Goal: Information Seeking & Learning: Find specific fact

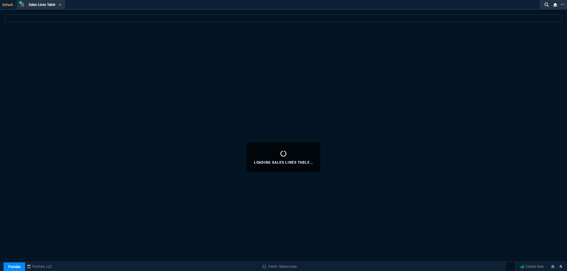
select select
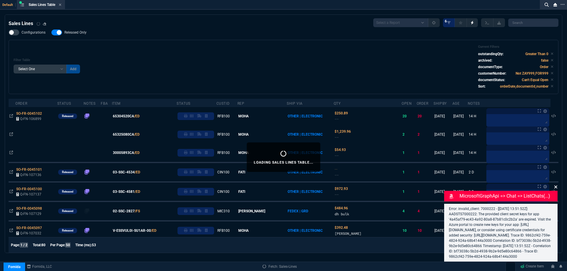
click at [556, 186] on icon at bounding box center [555, 187] width 3 height 3
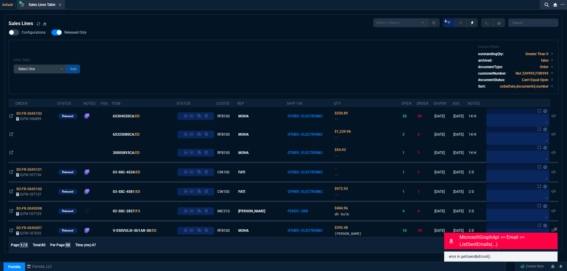
click at [79, 35] on label "Released Only" at bounding box center [71, 33] width 41 height 6
click at [51, 33] on input "Released Only" at bounding box center [51, 32] width 0 height 0
checkbox input "false"
click at [257, 60] on div "Filter Table Select One Add Filter () Age () ATS () Cond (itemVariantCode) Cust…" at bounding box center [284, 67] width 540 height 44
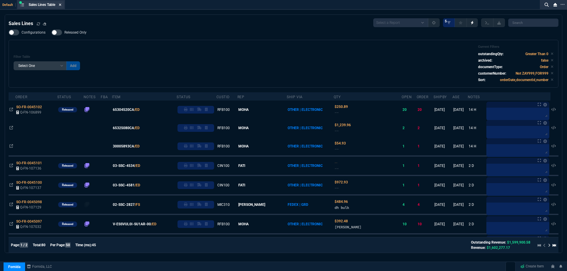
click at [60, 7] on fa-icon at bounding box center [60, 5] width 3 height 4
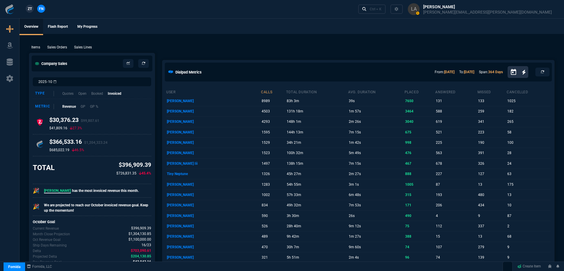
click at [30, 12] on link "ZT" at bounding box center [30, 9] width 8 height 8
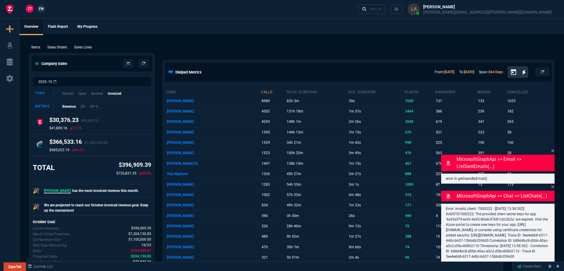
click at [79, 48] on p "Sales Lines" at bounding box center [83, 47] width 18 height 5
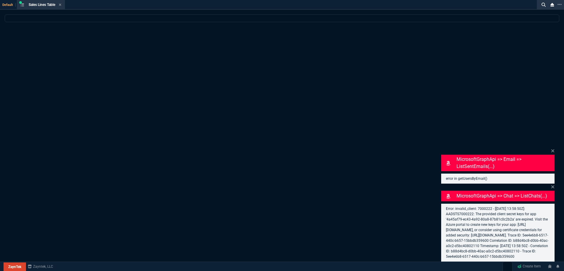
select select
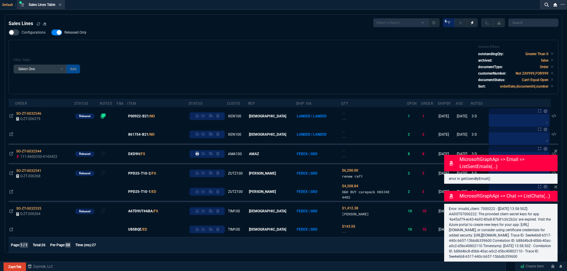
click at [71, 34] on span "Released Only" at bounding box center [75, 32] width 22 height 5
click at [51, 33] on input "Released Only" at bounding box center [51, 32] width 0 height 0
click at [194, 49] on div "Filter Table Select One Add Filter () Age () ATS () Cond (itemVariantCode) Cust…" at bounding box center [284, 67] width 540 height 44
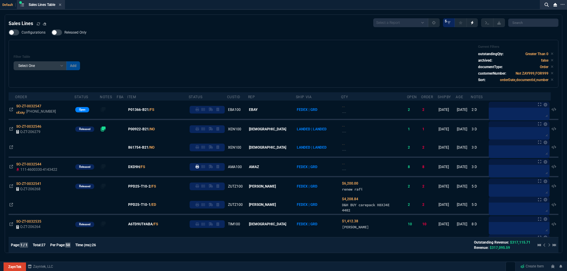
click at [75, 31] on span "Released Only" at bounding box center [75, 32] width 22 height 5
click at [51, 32] on input "Released Only" at bounding box center [51, 32] width 0 height 0
checkbox input "true"
click at [115, 39] on div "Configurations Released Only Filter Table Select One Add Filter () Age () ATS (…" at bounding box center [284, 59] width 550 height 58
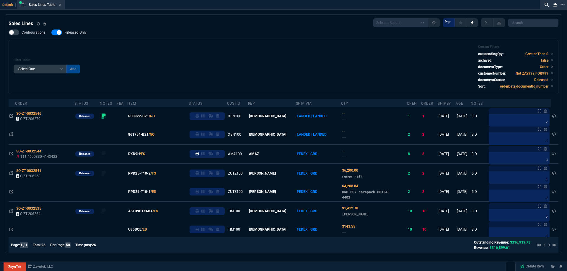
click at [141, 116] on span "P00922-B21" at bounding box center [138, 116] width 21 height 5
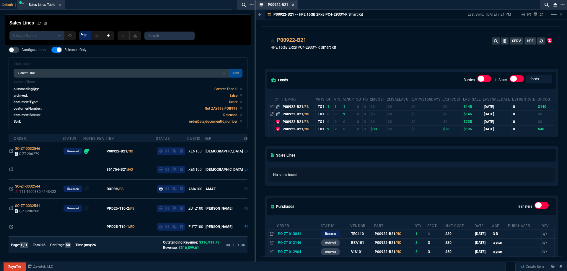
click at [293, 6] on fa-icon at bounding box center [293, 5] width 3 height 4
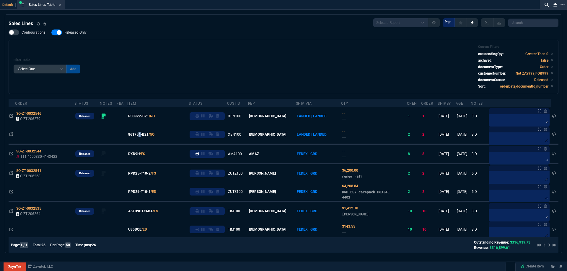
click at [145, 135] on span "861754-B21" at bounding box center [138, 134] width 20 height 5
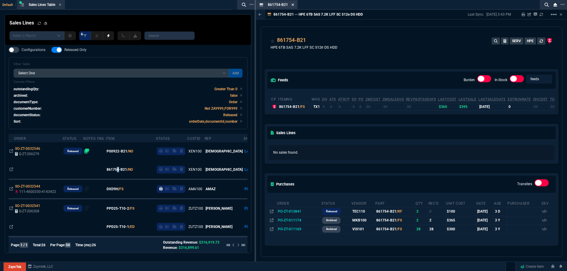
click at [292, 4] on icon at bounding box center [292, 5] width 3 height 4
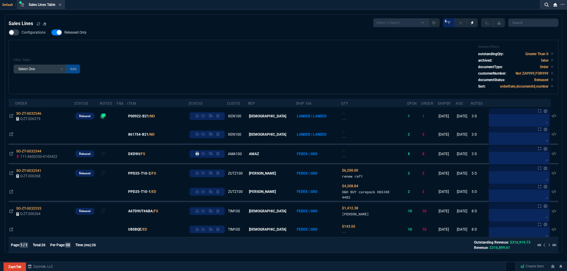
click at [156, 58] on div "Filter Table Select One Add Filter () Age () ATS () Cond (itemVariantCode) Cust…" at bounding box center [284, 67] width 540 height 44
click at [61, 6] on icon at bounding box center [60, 5] width 3 height 4
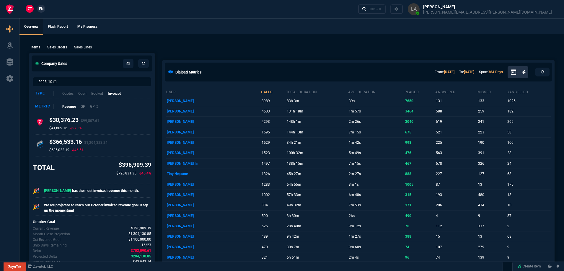
click at [43, 10] on span "FN" at bounding box center [41, 8] width 4 height 5
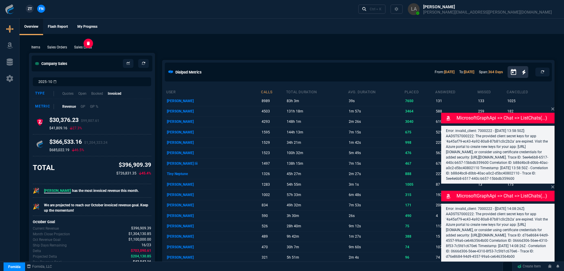
click at [84, 47] on p "Sales Lines" at bounding box center [83, 47] width 18 height 5
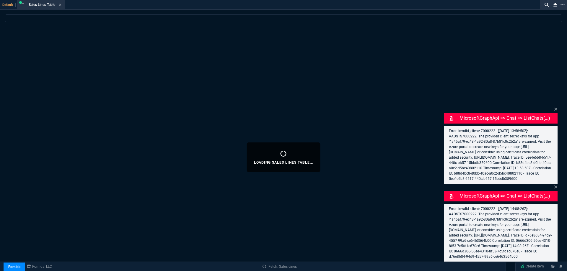
select select
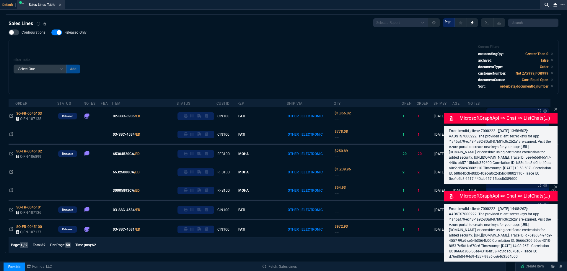
click at [77, 35] on span "Released Only" at bounding box center [75, 32] width 22 height 5
click at [51, 33] on input "Released Only" at bounding box center [51, 32] width 0 height 0
click at [124, 45] on div "Filter Table Select One Add Filter () Age () ATS () Cond (itemVariantCode) Cust…" at bounding box center [284, 67] width 540 height 44
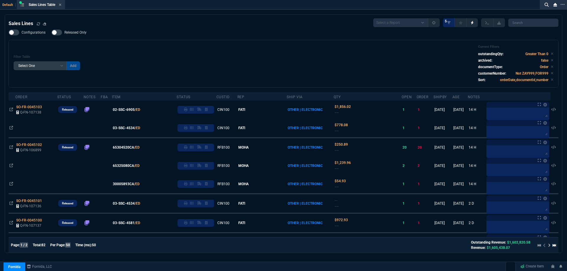
click at [76, 36] on nx-fornida-field-switch-one "Released Only" at bounding box center [71, 34] width 41 height 6
click at [139, 38] on div "Configurations Released Only Filter Table Select One Add Filter () Age () ATS (…" at bounding box center [284, 59] width 550 height 58
click at [67, 30] on span "Released Only" at bounding box center [75, 32] width 22 height 5
click at [51, 32] on input "Released Only" at bounding box center [51, 32] width 0 height 0
checkbox input "true"
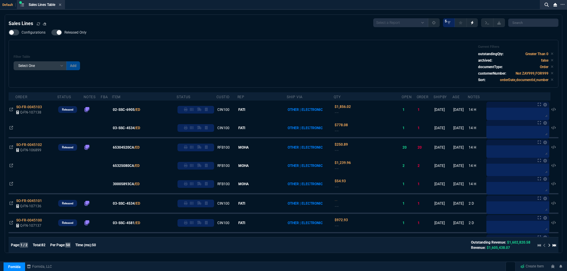
click at [228, 47] on div "Filter Table Select One Add Filter () Age () ATS () Cond (itemVariantCode) Cust…" at bounding box center [284, 64] width 540 height 38
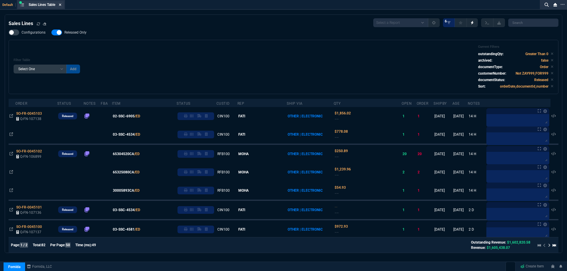
click at [61, 4] on icon at bounding box center [60, 5] width 3 height 4
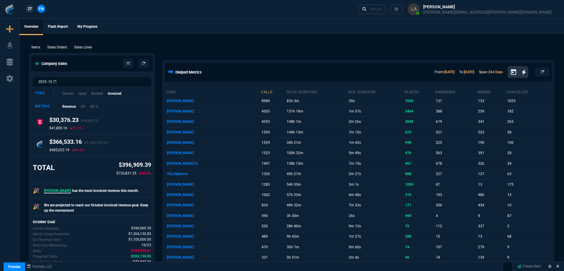
click at [29, 9] on span "ZT" at bounding box center [30, 8] width 4 height 5
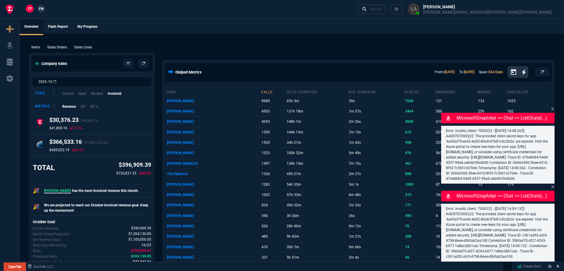
click at [80, 47] on p "Sales Lines" at bounding box center [83, 47] width 18 height 5
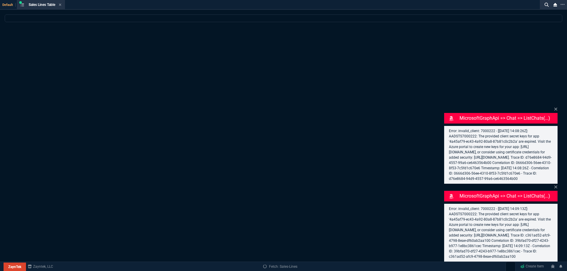
select select
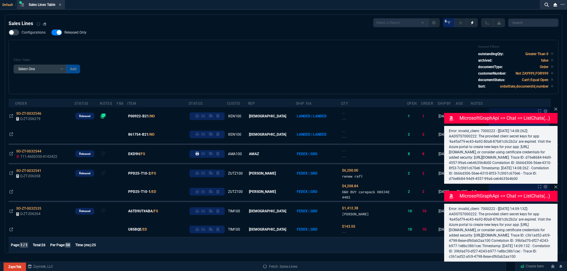
click at [79, 33] on span "Released Only" at bounding box center [75, 32] width 22 height 5
click at [51, 33] on input "Released Only" at bounding box center [51, 32] width 0 height 0
checkbox input "false"
click at [179, 53] on div "Filter Table Select One Add Filter () Age () ATS () Cond (itemVariantCode) Cust…" at bounding box center [284, 67] width 540 height 44
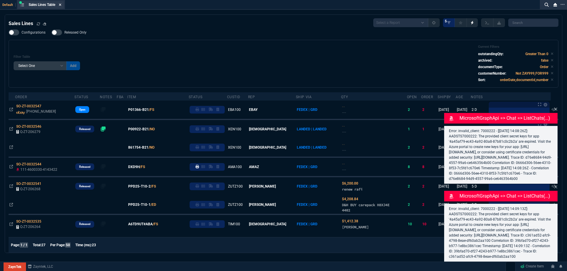
click at [61, 4] on icon at bounding box center [60, 5] width 2 height 2
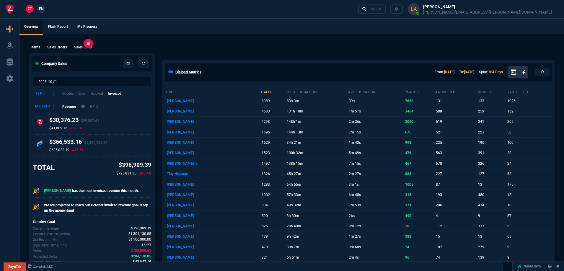
click at [92, 45] on div "Sales Lines" at bounding box center [83, 47] width 22 height 5
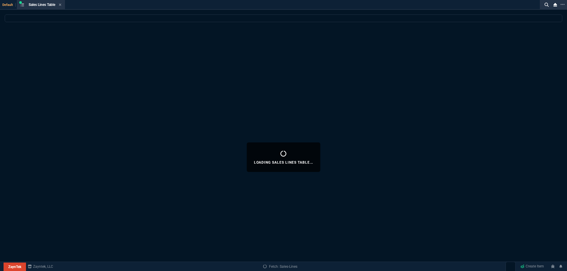
select select
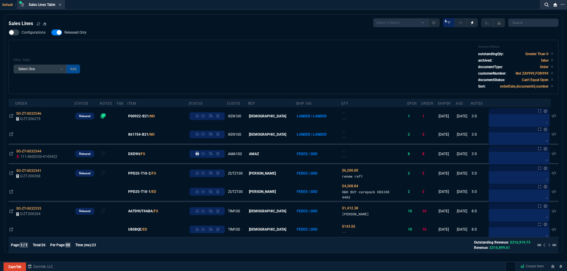
click at [81, 33] on span "Released Only" at bounding box center [75, 32] width 22 height 5
click at [51, 33] on input "Released Only" at bounding box center [51, 32] width 0 height 0
checkbox input "false"
click at [207, 51] on div "Filter Table Select One Add Filter () Age () ATS () Cond (itemVariantCode) Cust…" at bounding box center [284, 67] width 540 height 44
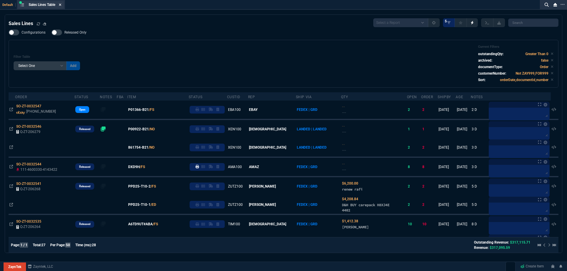
click at [60, 6] on icon at bounding box center [60, 5] width 3 height 4
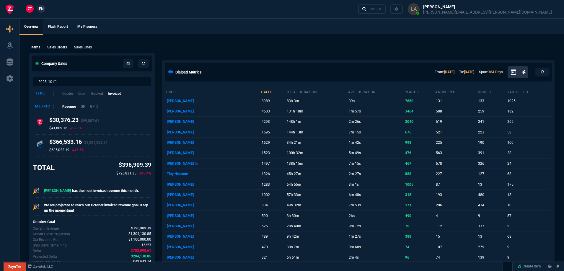
click at [43, 9] on span "FN" at bounding box center [41, 8] width 4 height 5
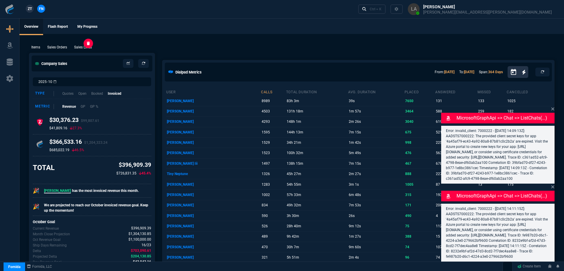
click at [87, 48] on p "Sales Lines" at bounding box center [83, 47] width 18 height 5
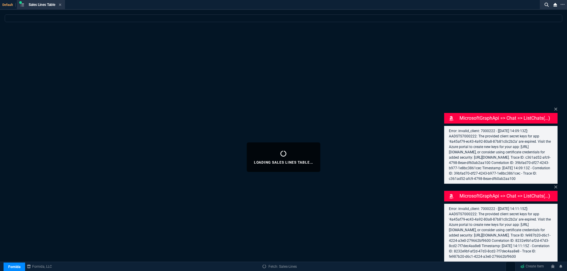
select select
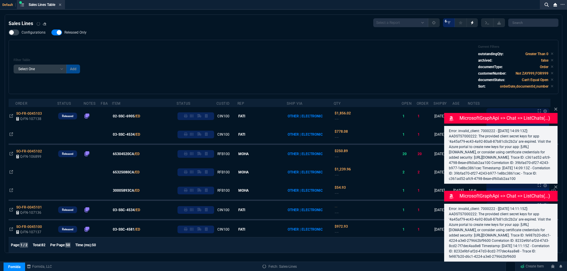
click at [76, 34] on span "Released Only" at bounding box center [75, 32] width 22 height 5
click at [51, 33] on input "Released Only" at bounding box center [51, 32] width 0 height 0
checkbox input "false"
click at [209, 49] on div "Filter Table Select One Add Filter () Age () ATS () Cond (itemVariantCode) Cust…" at bounding box center [284, 67] width 540 height 44
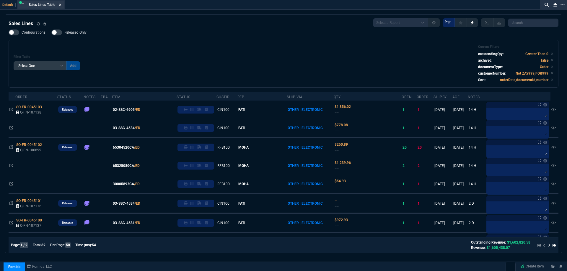
click at [61, 6] on icon at bounding box center [60, 5] width 3 height 4
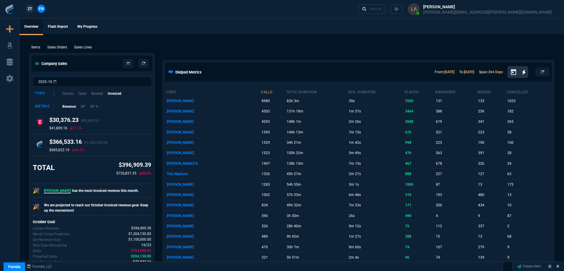
click at [87, 48] on p "Sales Lines" at bounding box center [83, 47] width 18 height 5
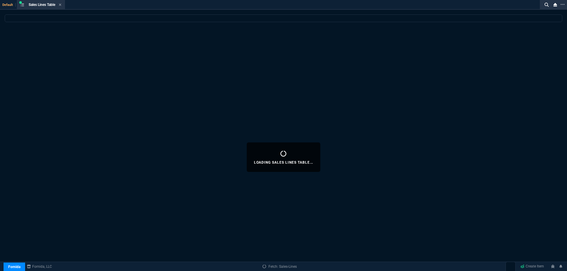
select select
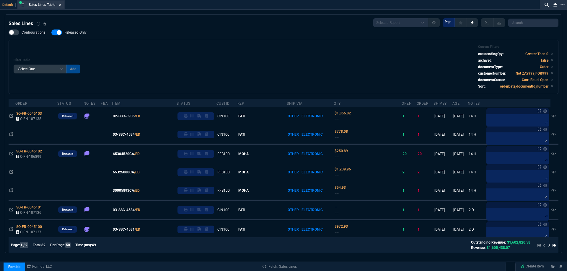
click at [60, 3] on icon at bounding box center [60, 5] width 3 height 4
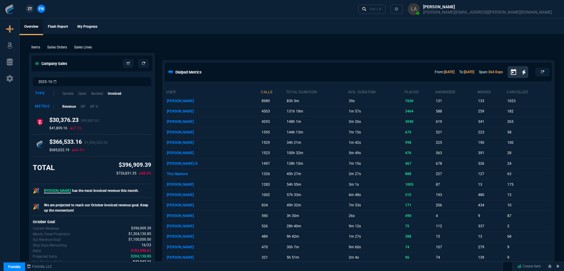
click at [28, 6] on span "ZT" at bounding box center [30, 8] width 4 height 5
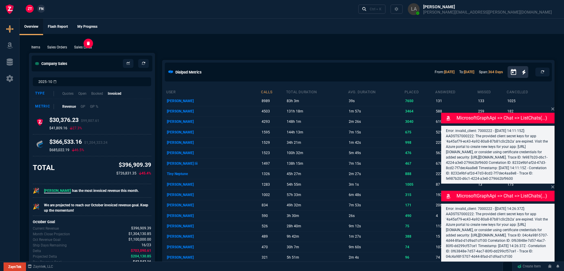
click at [86, 47] on p "Sales Lines" at bounding box center [83, 47] width 18 height 5
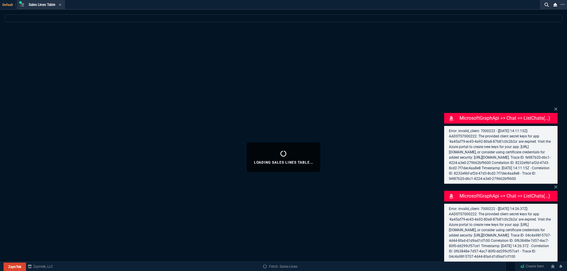
select select
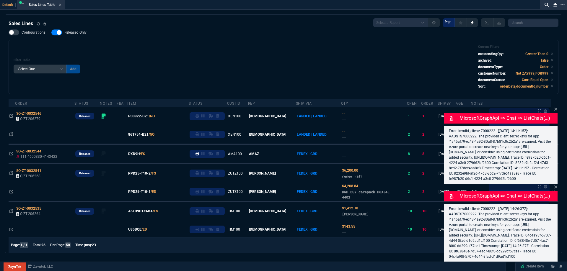
click at [554, 106] on div "MicrosoftGraphApi => chat => listChats(...) Error: invalid_client: 7000222 - [2…" at bounding box center [500, 145] width 113 height 78
click at [556, 186] on icon at bounding box center [555, 187] width 3 height 3
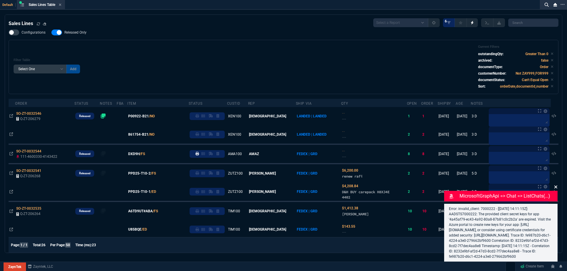
click at [555, 186] on icon at bounding box center [555, 187] width 3 height 3
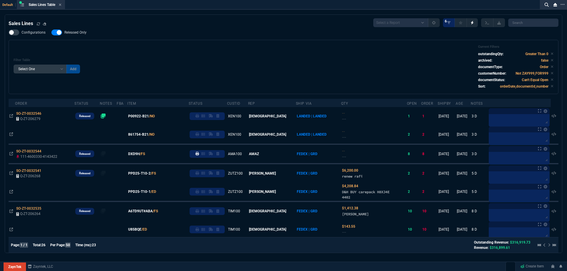
drag, startPoint x: 73, startPoint y: 34, endPoint x: 230, endPoint y: 64, distance: 159.4
click at [74, 34] on span "Released Only" at bounding box center [75, 32] width 22 height 5
click at [51, 33] on input "Released Only" at bounding box center [51, 32] width 0 height 0
checkbox input "false"
click at [243, 65] on div "Filter Table Select One Add Filter () Age () ATS () Cond (itemVariantCode) Cust…" at bounding box center [284, 67] width 540 height 44
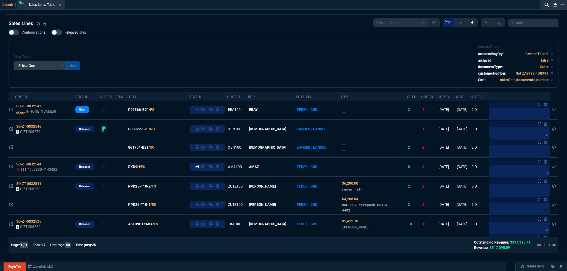
click at [216, 65] on div "Filter Table Select One Add Filter () Age () ATS () Cond (itemVariantCode) Cust…" at bounding box center [284, 64] width 540 height 38
click at [63, 4] on div "Sales Lines Table Sales Line" at bounding box center [41, 4] width 46 height 7
click at [61, 4] on icon at bounding box center [60, 5] width 3 height 4
click at [62, 4] on div "ZT FN Ctrl + K" at bounding box center [283, 9] width 567 height 18
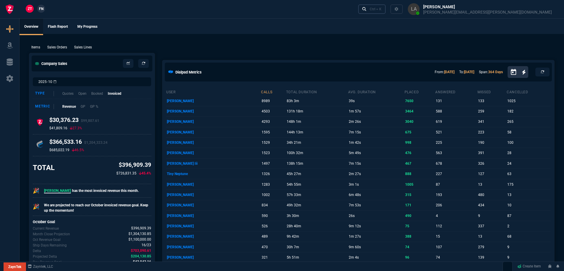
click at [386, 12] on link "Ctrl + K" at bounding box center [372, 8] width 28 height 9
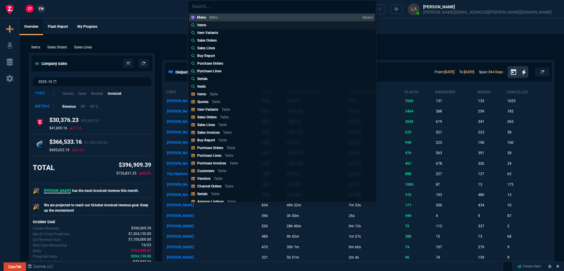
click at [194, 28] on link "Items" at bounding box center [282, 25] width 186 height 8
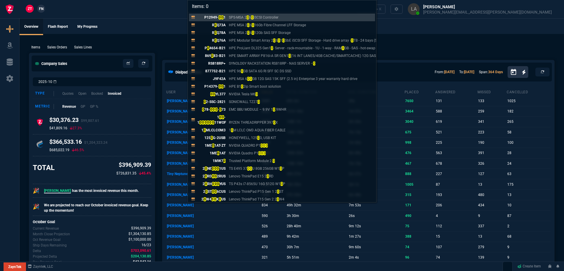
type input "Items: 0"
click at [142, 25] on div "Items: 0 P12949- 0 0 1 SPS-MSA 2 0 6 0 iSCSI Controller R 0 Q73A HPE MSA 2 0 6 …" at bounding box center [282, 135] width 564 height 271
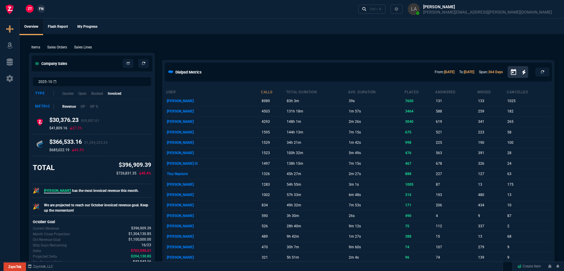
click at [38, 9] on link "FN" at bounding box center [41, 9] width 8 height 8
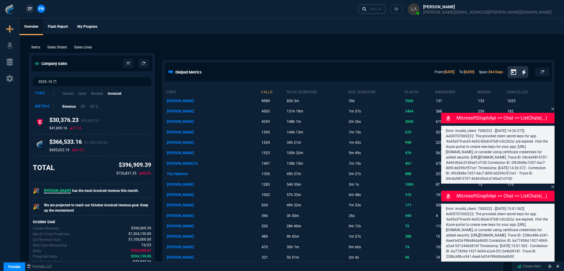
click at [382, 11] on div "Ctrl + K" at bounding box center [376, 9] width 12 height 5
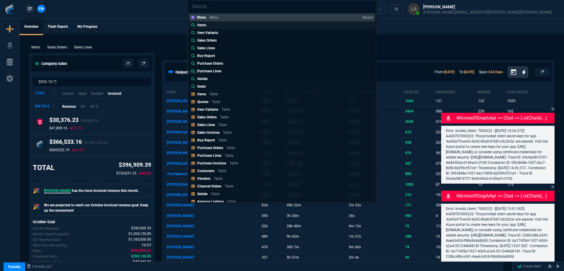
click at [196, 25] on div "Items" at bounding box center [199, 24] width 17 height 5
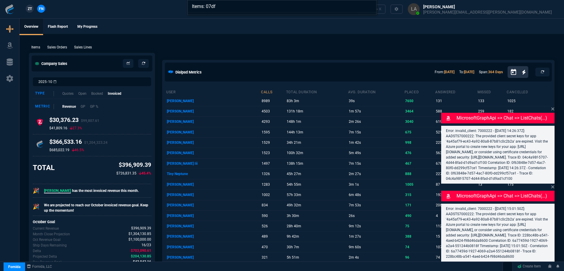
click at [551, 107] on icon at bounding box center [553, 109] width 4 height 5
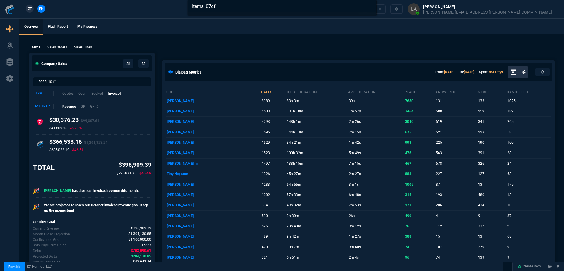
click at [237, 7] on input "Items: 07df" at bounding box center [282, 6] width 188 height 12
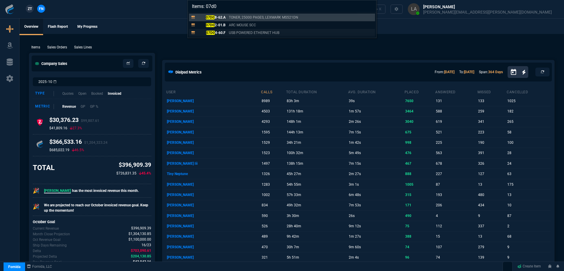
type input "Items: 07d0"
click at [225, 35] on p "07D0 4-60.F" at bounding box center [211, 32] width 28 height 5
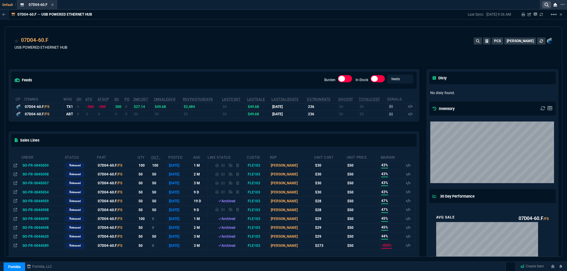
click at [545, 4] on icon at bounding box center [547, 5] width 4 height 4
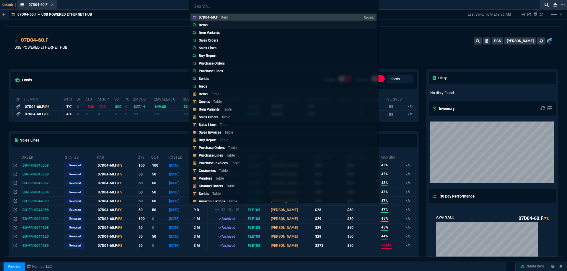
click at [217, 27] on link "Items" at bounding box center [283, 25] width 186 height 8
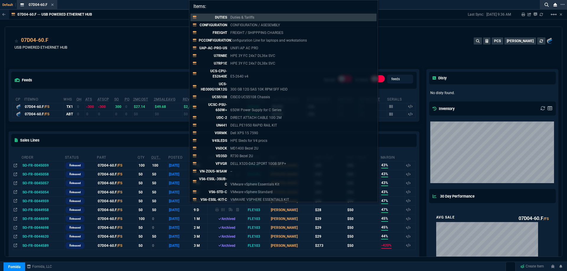
paste input "201269-102.B"
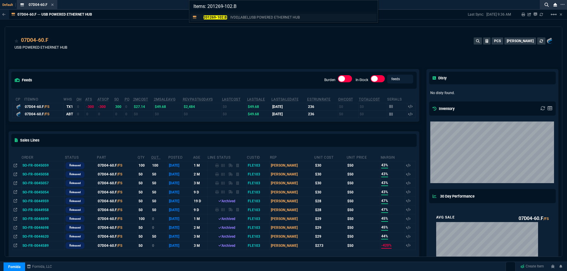
type input "Items: 201269-102.B"
click at [219, 19] on mark "201269-102.B" at bounding box center [215, 17] width 24 height 4
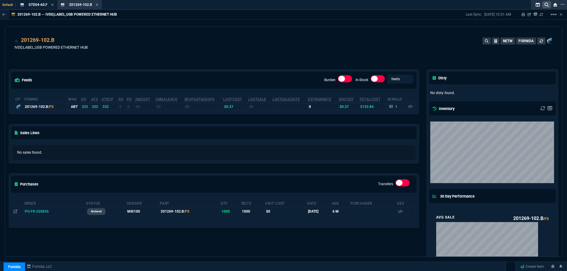
click at [545, 6] on icon at bounding box center [547, 5] width 4 height 4
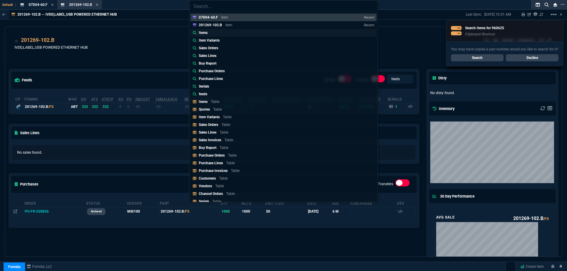
click at [232, 32] on link "Items" at bounding box center [283, 33] width 186 height 8
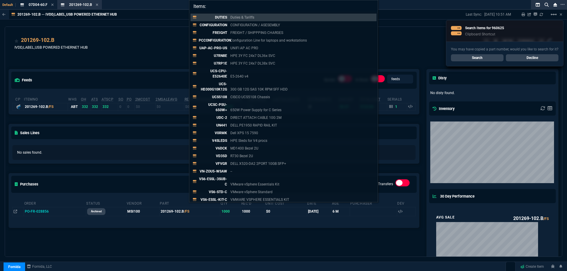
paste input "960625"
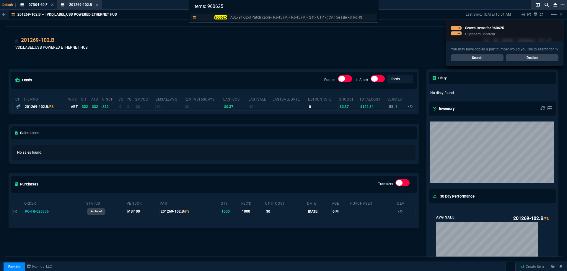
type input "Items: 960625"
click at [220, 19] on mark "960625" at bounding box center [220, 17] width 13 height 4
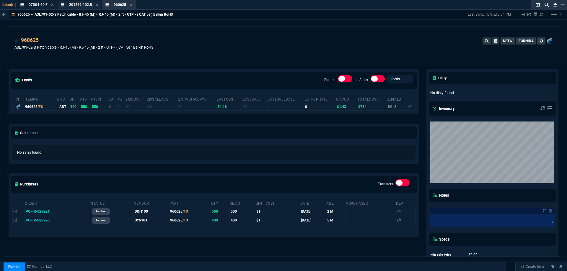
click at [76, 5] on span "201269-102.B" at bounding box center [80, 5] width 23 height 4
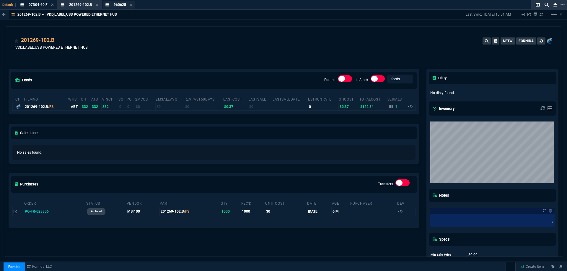
click at [108, 2] on div "960625 Item" at bounding box center [119, 4] width 32 height 7
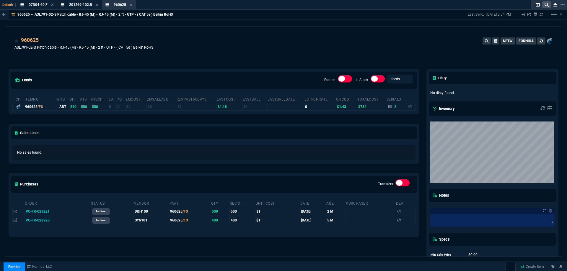
click at [548, 3] on icon at bounding box center [547, 5] width 4 height 4
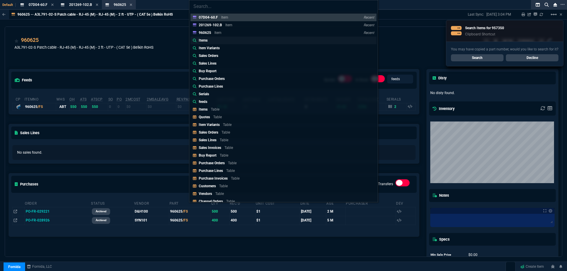
click at [216, 41] on link "Items" at bounding box center [283, 41] width 186 height 8
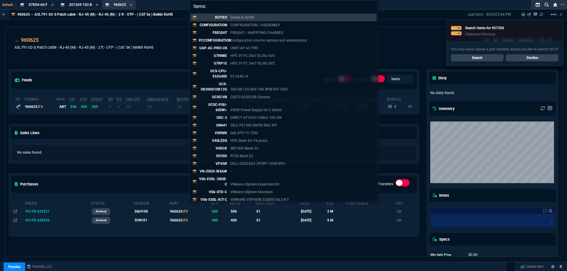
paste input "957350"
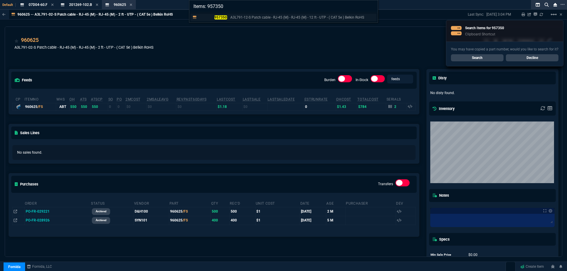
type input "Items: 957350"
click at [225, 19] on p "957350" at bounding box center [213, 17] width 28 height 5
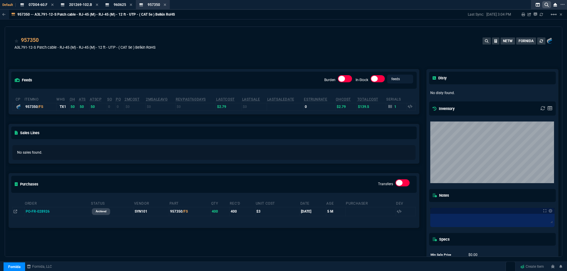
click at [545, 7] on fa-icon at bounding box center [547, 4] width 4 height 5
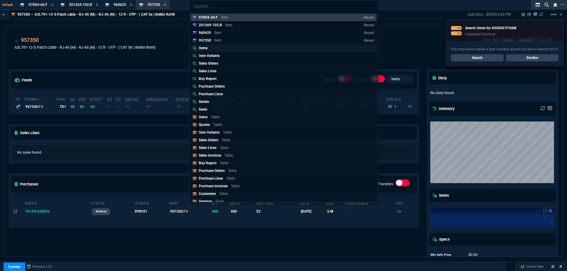
click at [211, 48] on link "Items" at bounding box center [283, 48] width 186 height 8
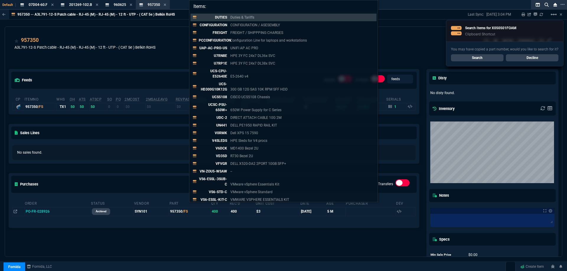
paste input "X050501FOAM"
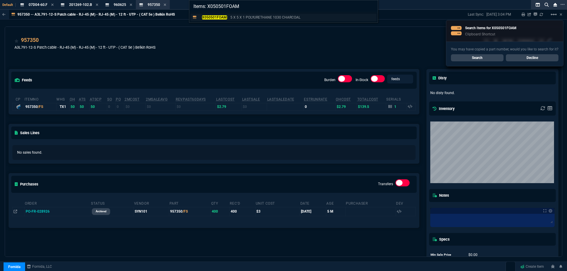
type input "Items: X050501FOAM"
click at [217, 19] on p "X050501FOAM" at bounding box center [213, 17] width 28 height 5
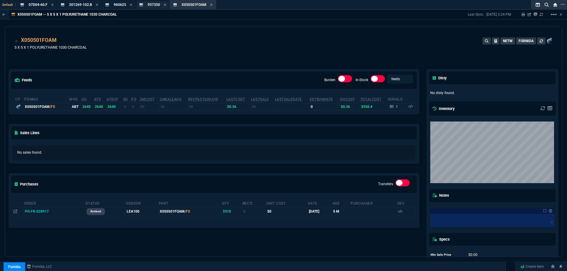
click at [151, 6] on span "957350" at bounding box center [154, 5] width 12 height 4
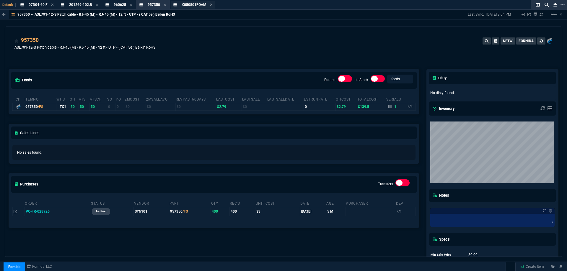
click at [198, 6] on span "X050501FOAM" at bounding box center [194, 5] width 25 height 4
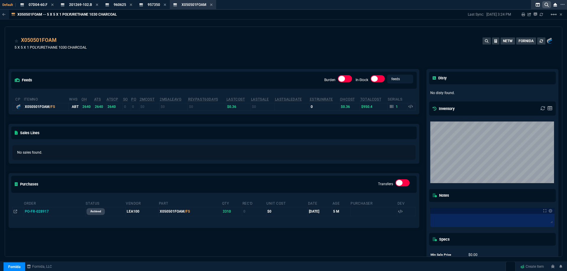
click at [545, 6] on icon at bounding box center [547, 5] width 4 height 4
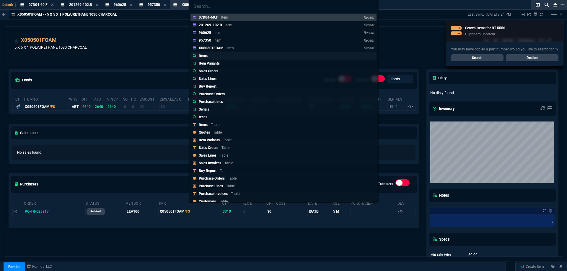
click at [204, 56] on p "Items" at bounding box center [203, 55] width 9 height 5
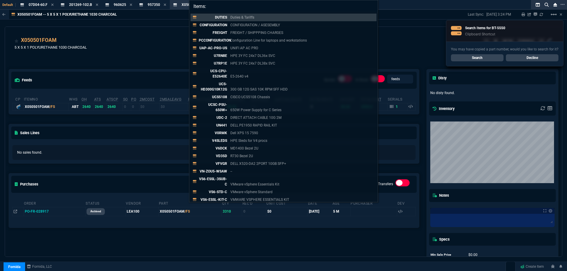
paste input "BT-5550"
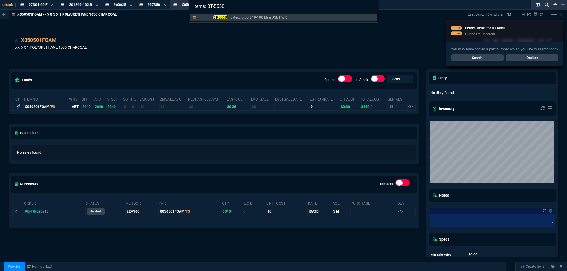
type input "Items: BT-5550"
click at [223, 22] on div "BT-5550 Bytecc 5 port 10-100 Mini USB PWR" at bounding box center [283, 17] width 188 height 10
click at [223, 20] on link "BT-5550 Bytecc 5 port 10-100 Mini USB PWR" at bounding box center [283, 18] width 186 height 8
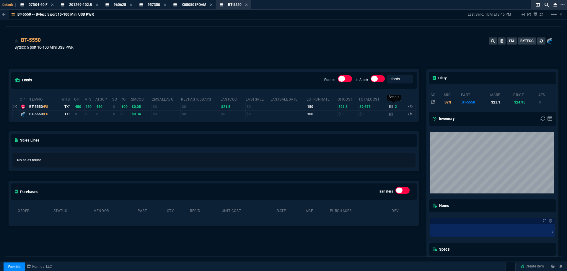
click at [389, 108] on icon at bounding box center [391, 107] width 4 height 4
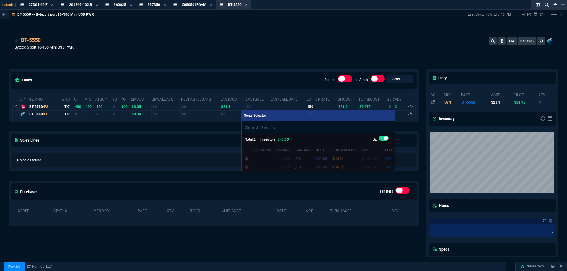
click at [311, 52] on div at bounding box center [283, 135] width 567 height 271
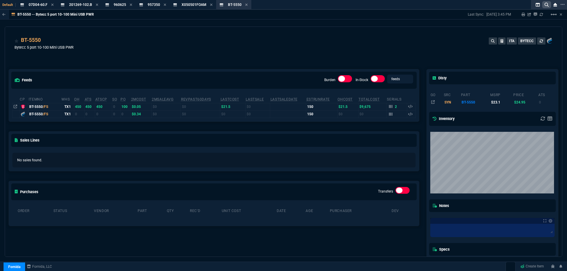
click at [546, 5] on icon at bounding box center [547, 5] width 4 height 4
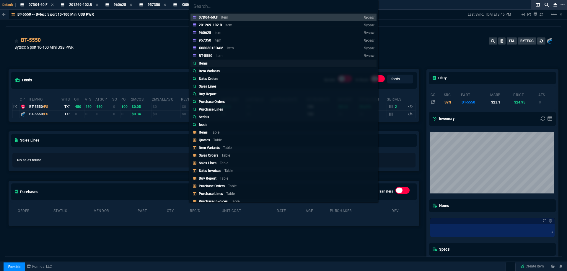
click at [208, 63] on div "Items" at bounding box center [204, 63] width 11 height 5
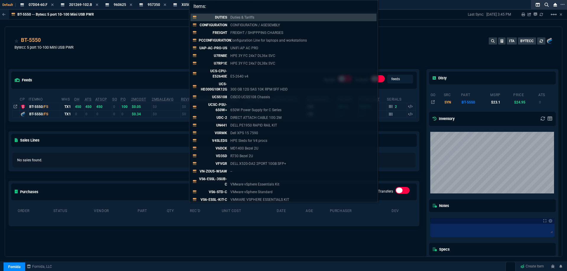
paste input "07D04-60.F"
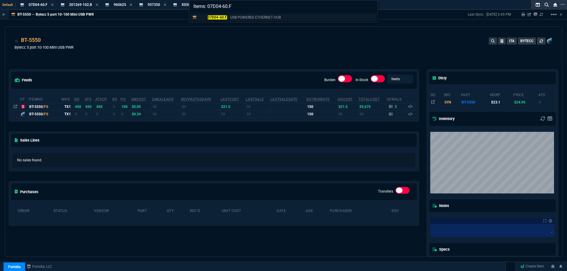
type input "Items: 07D04-60.F"
click at [219, 19] on mark "07D04-60.F" at bounding box center [217, 17] width 19 height 4
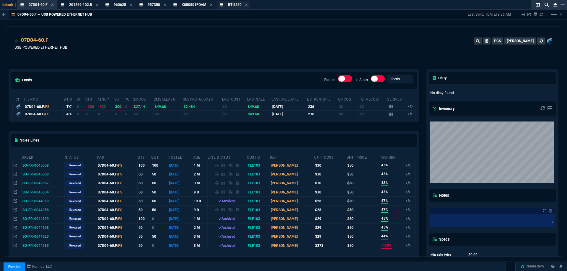
click at [233, 4] on span "BT-5550" at bounding box center [235, 5] width 14 height 4
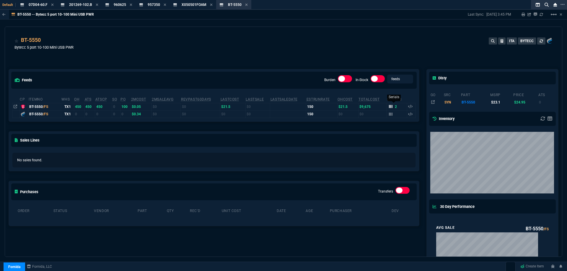
click at [389, 108] on icon at bounding box center [391, 107] width 4 height 4
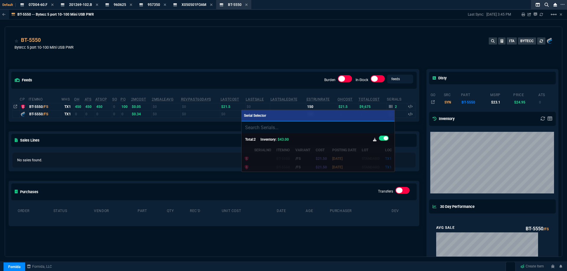
click at [318, 65] on div at bounding box center [283, 135] width 567 height 271
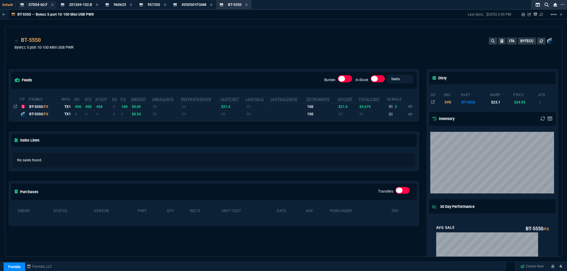
click at [40, 6] on span "07D04-60.F" at bounding box center [38, 5] width 19 height 4
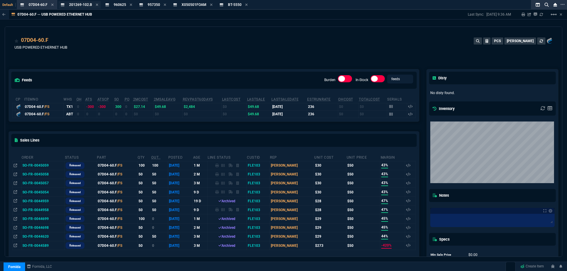
click at [70, 5] on span "201269-102.B" at bounding box center [80, 5] width 23 height 4
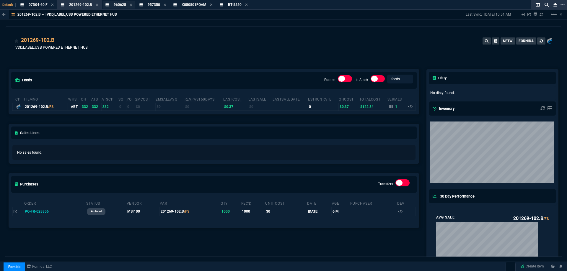
click at [119, 6] on span "960625" at bounding box center [120, 5] width 12 height 4
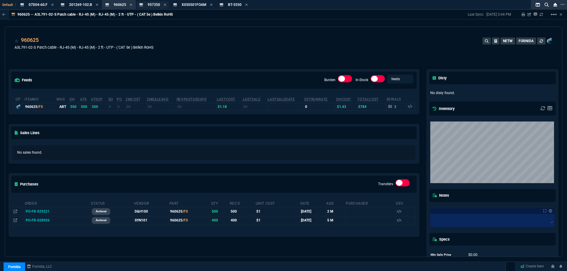
click at [147, 7] on div "957350 Item" at bounding box center [153, 4] width 32 height 7
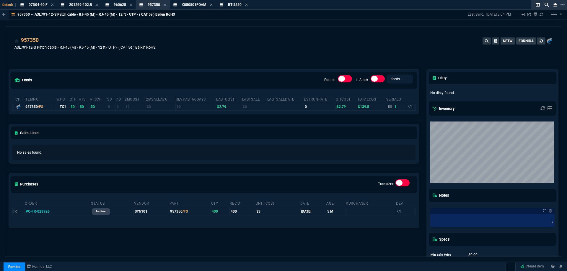
click at [323, 52] on div "957350 A3L791-12-S Patch cable - RJ-45 (M) - RJ-45 (M) - 12 ft - UTP - ( CAT 5e…" at bounding box center [283, 46] width 538 height 21
click at [322, 51] on div "957350 A3L791-12-S Patch cable - RJ-45 (M) - RJ-45 (M) - 12 ft - UTP - ( CAT 5e…" at bounding box center [283, 46] width 538 height 21
click at [321, 49] on div "957350 A3L791-12-S Patch cable - RJ-45 (M) - RJ-45 (M) - 12 ft - UTP - ( CAT 5e…" at bounding box center [283, 46] width 538 height 21
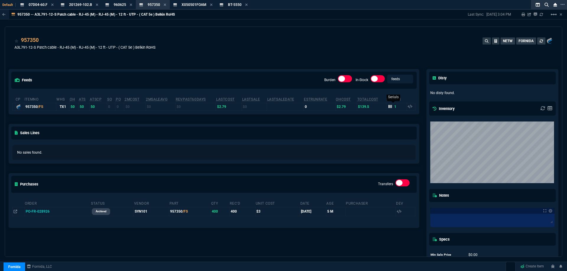
click at [388, 109] on fa-icon at bounding box center [390, 107] width 4 height 4
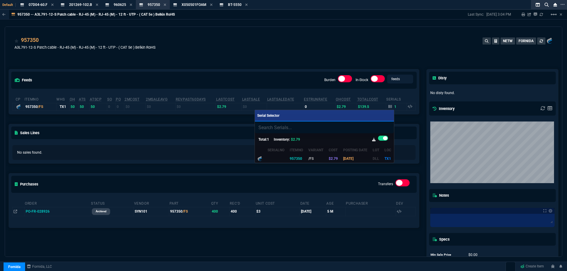
click at [316, 53] on div at bounding box center [283, 135] width 567 height 271
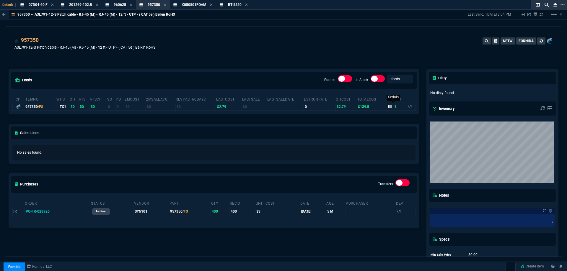
click at [388, 106] on icon at bounding box center [390, 106] width 4 height 3
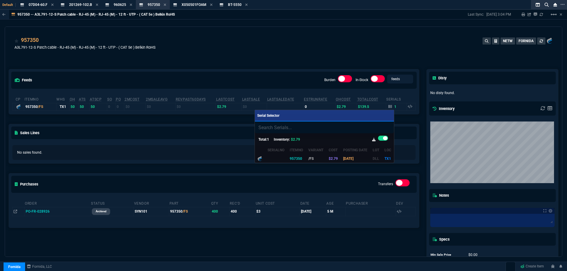
click at [332, 38] on div at bounding box center [283, 135] width 567 height 271
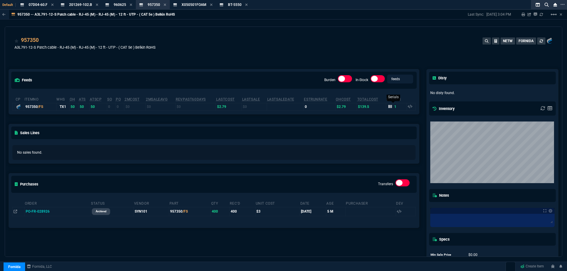
click at [388, 107] on icon at bounding box center [390, 106] width 4 height 3
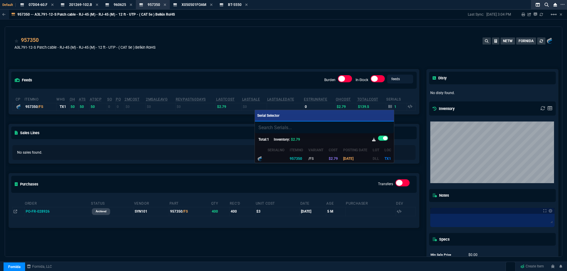
click at [377, 41] on div at bounding box center [283, 135] width 567 height 271
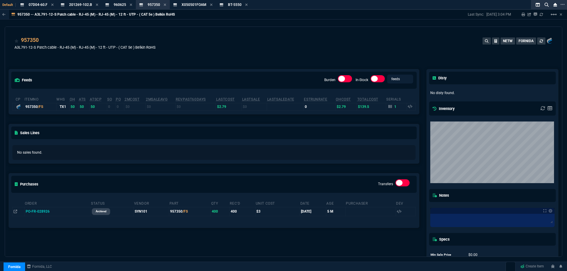
click at [376, 41] on div "957350 A3L791-12-S Patch cable - RJ-45 (M) - RJ-45 (M) - 12 ft - UTP - ( CAT 5e…" at bounding box center [283, 46] width 538 height 21
click at [376, 42] on div "957350 A3L791-12-S Patch cable - RJ-45 (M) - RJ-45 (M) - 12 ft - UTP - ( CAT 5e…" at bounding box center [283, 46] width 538 height 21
click at [200, 2] on div "X050501FOAM Item" at bounding box center [194, 4] width 25 height 5
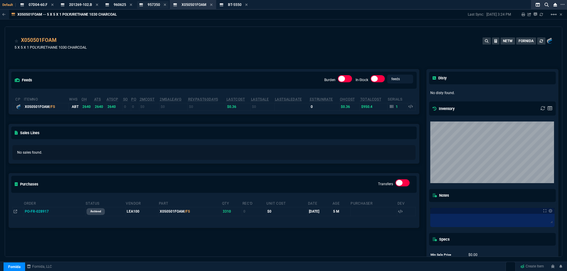
click at [147, 8] on div "957350 Item" at bounding box center [153, 4] width 32 height 7
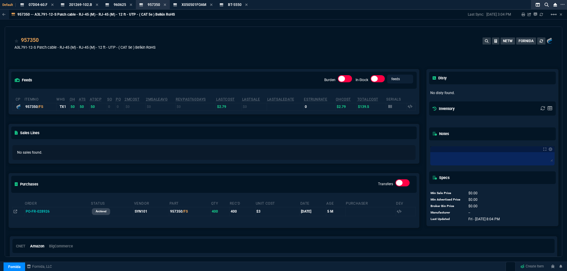
click at [247, 40] on div "957350 A3L791-12-S Patch cable - RJ-45 (M) - RJ-45 (M) - 12 ft - UTP - ( CAT 5e…" at bounding box center [283, 46] width 538 height 21
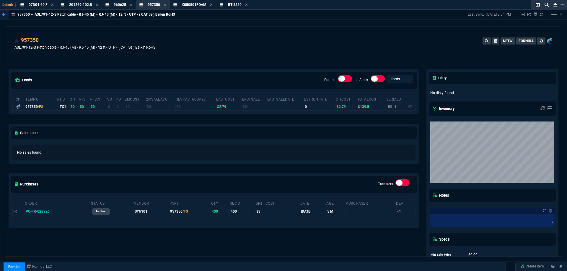
click at [226, 50] on div "957350 A3L791-12-S Patch cable - RJ-45 (M) - RJ-45 (M) - 12 ft - UTP - ( CAT 5e…" at bounding box center [283, 46] width 538 height 21
click at [124, 7] on div "960625 Item" at bounding box center [120, 4] width 12 height 5
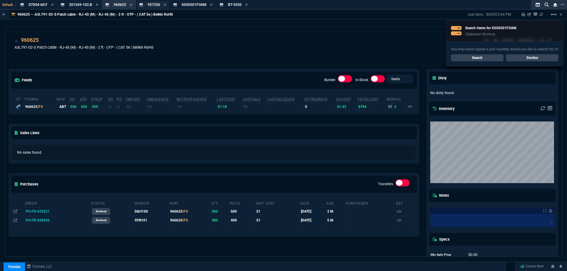
click at [154, 5] on span "957350" at bounding box center [154, 5] width 12 height 4
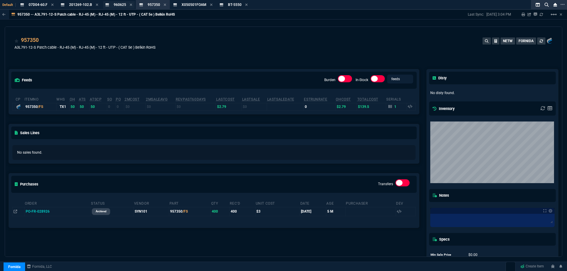
click at [123, 7] on div "960625 Item" at bounding box center [120, 4] width 12 height 5
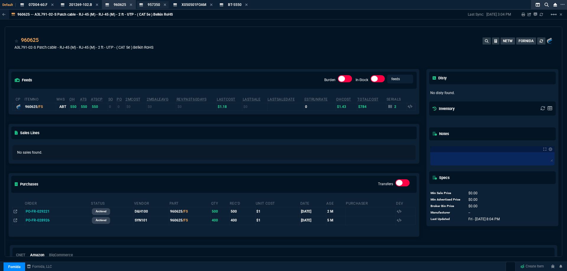
click at [149, 7] on div "957350 Item" at bounding box center [153, 4] width 32 height 7
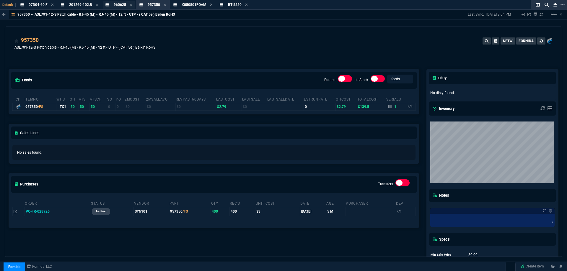
click at [125, 6] on span "960625" at bounding box center [120, 5] width 12 height 4
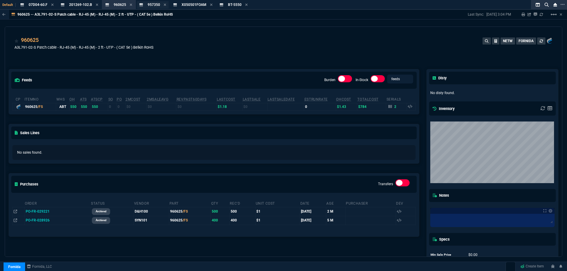
click at [153, 6] on span "957350" at bounding box center [154, 5] width 12 height 4
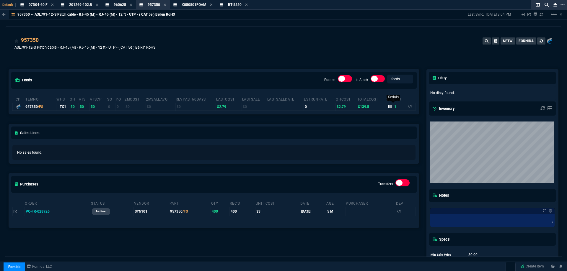
click at [388, 109] on fa-icon at bounding box center [390, 107] width 4 height 4
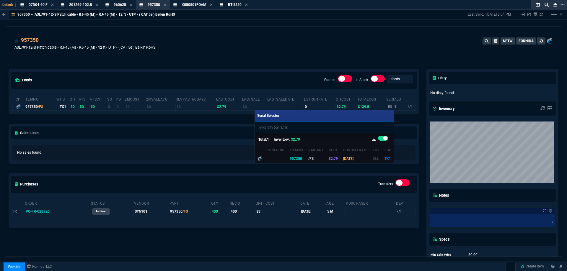
click at [256, 52] on div at bounding box center [283, 135] width 567 height 271
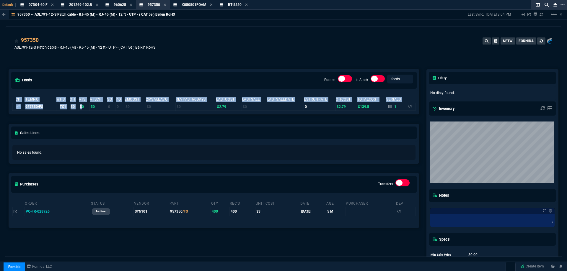
drag, startPoint x: 69, startPoint y: 111, endPoint x: 81, endPoint y: 110, distance: 12.8
click at [81, 110] on div "cp ItemNo WHS OH ATS ATSCP SO PO 2MCost 2MSaleAvg RevPast60Days lastCost lastSa…" at bounding box center [214, 102] width 410 height 23
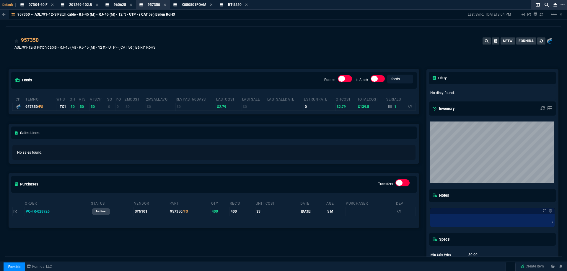
click at [83, 130] on div "Sales Lines" at bounding box center [214, 132] width 410 height 17
click at [540, 42] on icon at bounding box center [542, 41] width 4 height 4
click at [540, 42] on icon at bounding box center [541, 40] width 3 height 3
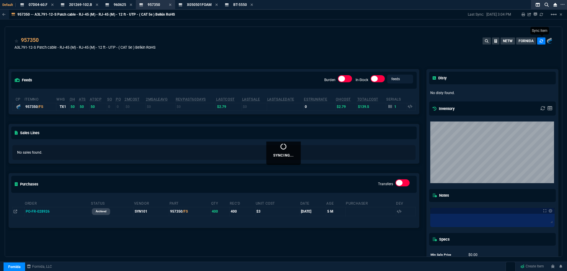
click at [540, 42] on icon at bounding box center [542, 41] width 4 height 4
click at [547, 5] on icon at bounding box center [547, 5] width 4 height 4
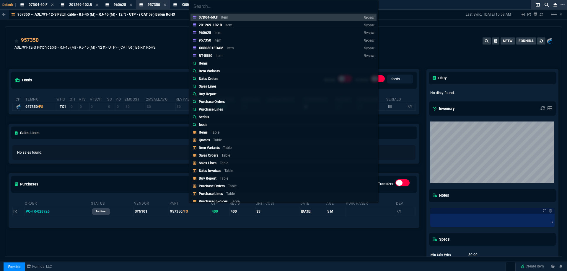
click at [173, 66] on div "07D04-60.F Item Recent 201269-102.B Item Recent 960625 Item Recent 957350 Item …" at bounding box center [283, 135] width 567 height 271
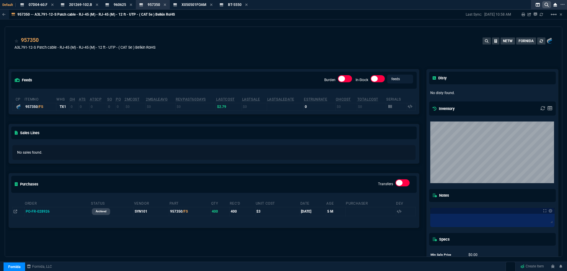
click at [548, 6] on icon at bounding box center [547, 5] width 4 height 4
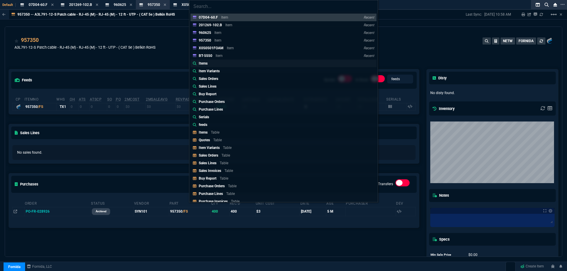
click at [204, 63] on p "Items" at bounding box center [203, 63] width 9 height 5
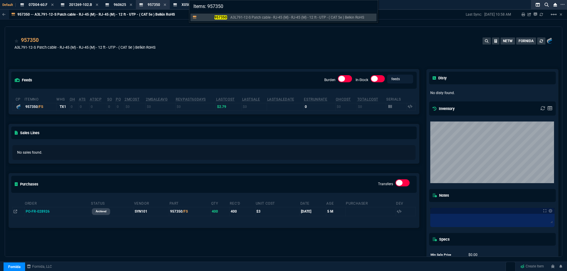
type input "Items: 957350"
click at [307, 56] on div "Items: 957350 957350 A3L791-12-S Patch cable - RJ-45 (M) - RJ-45 (M) - 12 ft - …" at bounding box center [283, 135] width 567 height 271
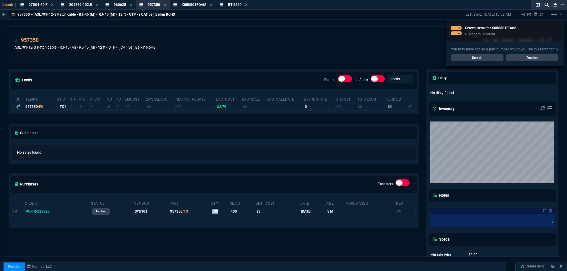
drag, startPoint x: 218, startPoint y: 210, endPoint x: 206, endPoint y: 214, distance: 13.3
click at [206, 214] on tr "PO-FR-028926 archived SYN101 957350 /FS 400 400 $3 4/29/25 5 M" at bounding box center [214, 211] width 403 height 9
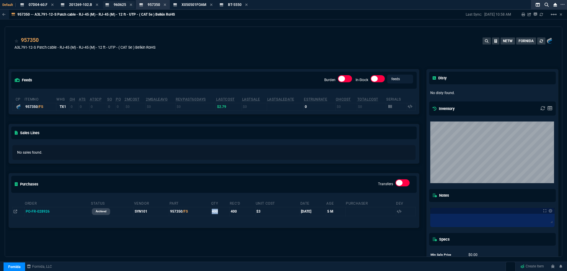
click at [120, 4] on span "960625" at bounding box center [120, 5] width 12 height 4
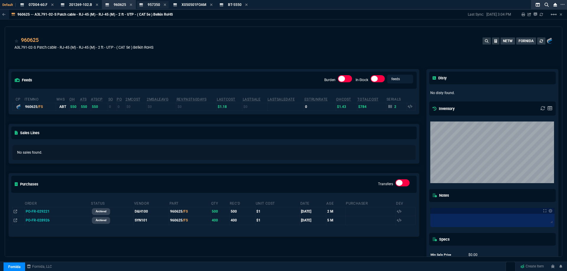
click at [152, 6] on span "957350" at bounding box center [154, 5] width 12 height 4
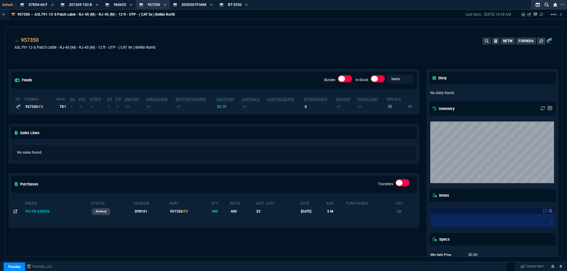
click at [14, 212] on icon at bounding box center [16, 212] width 4 height 4
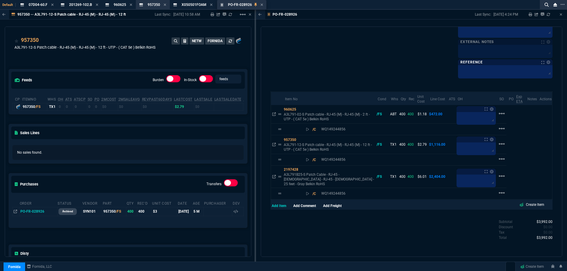
scroll to position [0, 1]
drag, startPoint x: 283, startPoint y: 6, endPoint x: 203, endPoint y: 11, distance: 80.8
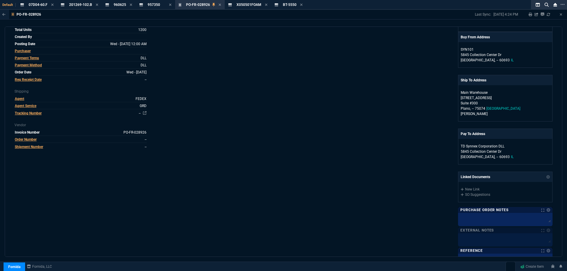
scroll to position [235, 0]
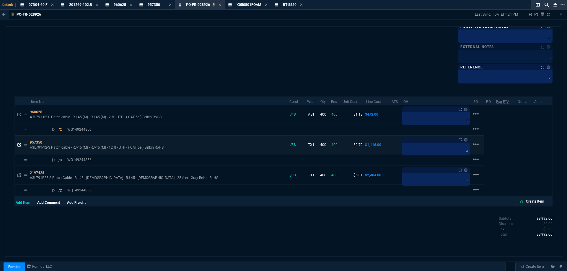
click at [19, 145] on icon at bounding box center [19, 145] width 4 height 4
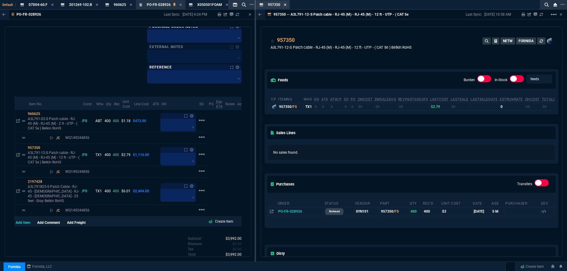
click at [285, 4] on icon at bounding box center [285, 5] width 3 height 4
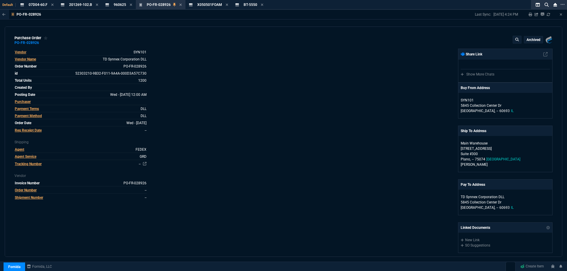
scroll to position [0, 0]
click at [179, 6] on icon at bounding box center [180, 5] width 3 height 4
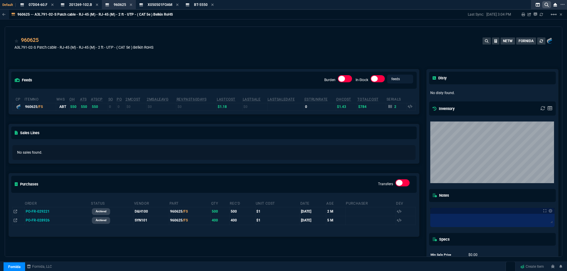
click at [545, 7] on fa-icon at bounding box center [547, 4] width 4 height 5
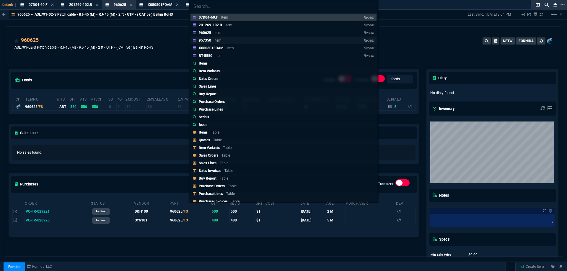
click at [206, 42] on p "957350" at bounding box center [205, 40] width 12 height 4
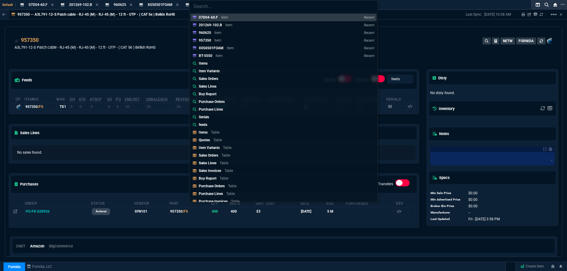
click at [157, 75] on div "07D04-60.F Item Recent 201269-102.B Item Recent 960625 Item Recent 957350 Item …" at bounding box center [283, 135] width 567 height 271
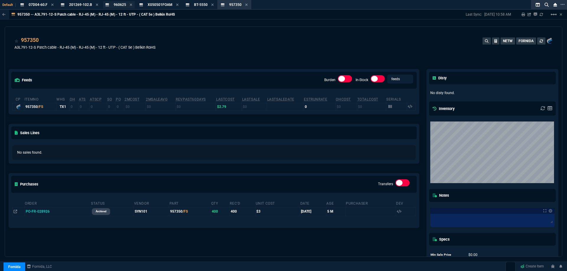
click at [120, 7] on div "960625 Item" at bounding box center [120, 4] width 12 height 5
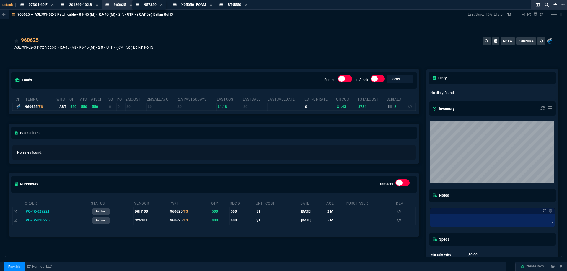
drag, startPoint x: 222, startPoint y: 6, endPoint x: 143, endPoint y: 6, distance: 78.9
click at [150, 6] on span "957350" at bounding box center [154, 5] width 12 height 4
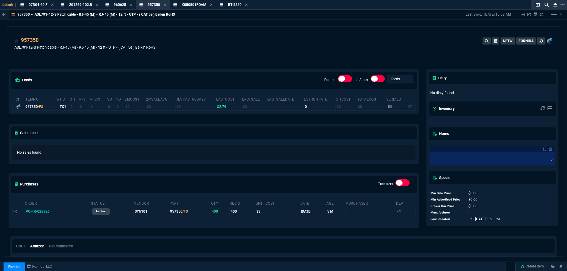
click at [126, 6] on div "960625 Item" at bounding box center [123, 4] width 19 height 5
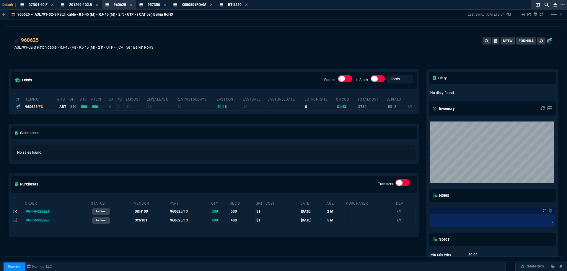
click at [16, 213] on icon at bounding box center [16, 212] width 4 height 4
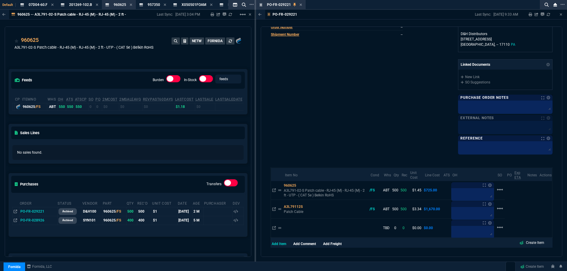
scroll to position [177, 0]
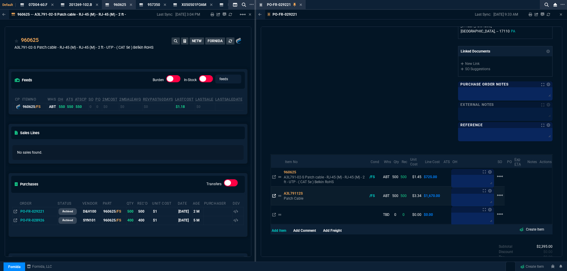
click at [275, 196] on icon at bounding box center [274, 196] width 4 height 4
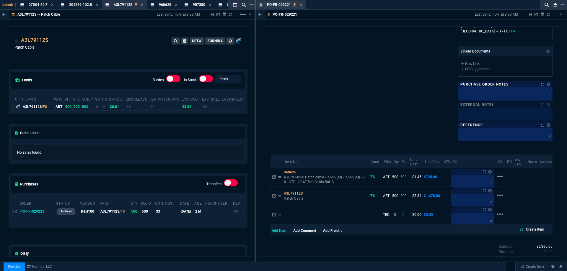
click at [302, 5] on div "PO-FR-029221 Purchase Order" at bounding box center [280, 4] width 47 height 7
click at [300, 5] on icon at bounding box center [301, 5] width 2 height 2
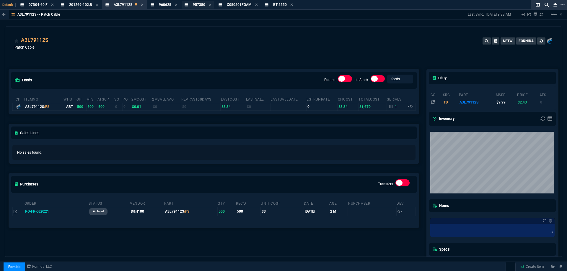
click at [194, 5] on span "957350" at bounding box center [199, 5] width 12 height 4
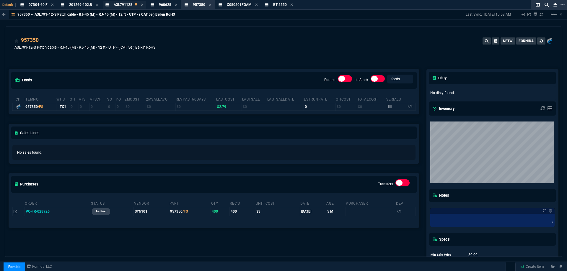
click at [128, 7] on div "A3L79112S Item" at bounding box center [123, 4] width 19 height 5
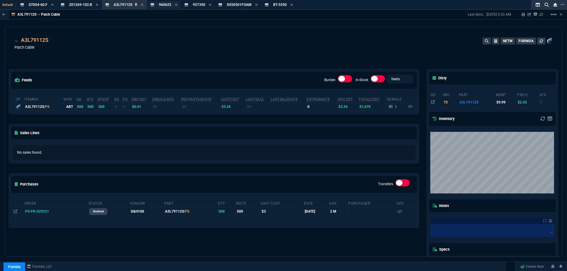
click at [165, 7] on div "960625 Item" at bounding box center [165, 4] width 12 height 5
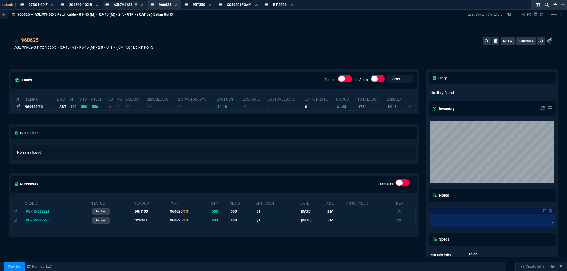
click at [115, 4] on span "A3L79112S" at bounding box center [123, 5] width 19 height 4
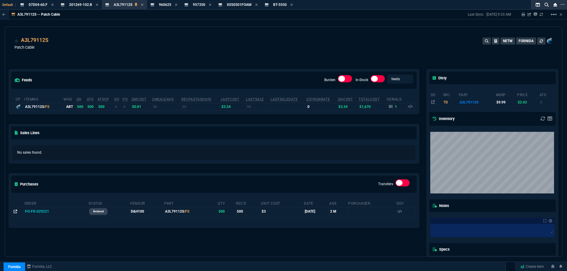
click at [16, 214] on icon at bounding box center [16, 212] width 4 height 4
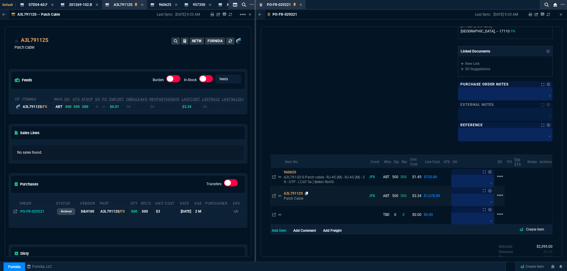
click at [306, 195] on icon at bounding box center [306, 194] width 3 height 4
click at [300, 6] on icon at bounding box center [300, 5] width 3 height 4
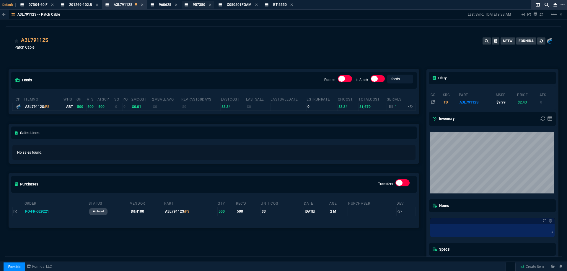
click at [198, 3] on span "957350" at bounding box center [199, 5] width 12 height 4
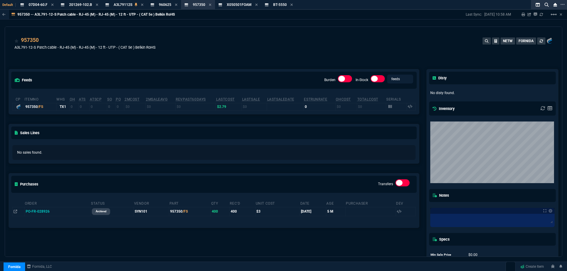
click at [386, 107] on td at bounding box center [396, 106] width 21 height 7
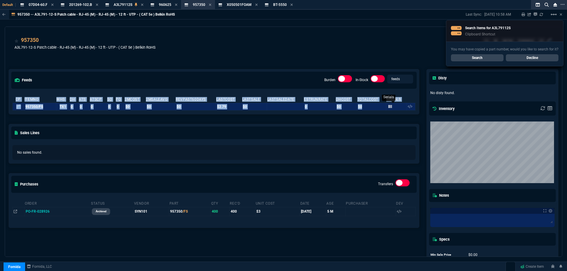
click at [386, 107] on td at bounding box center [396, 106] width 21 height 7
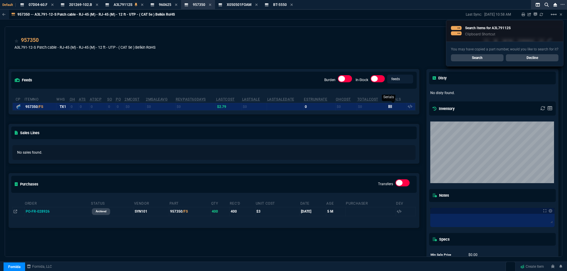
click at [388, 107] on icon at bounding box center [390, 107] width 4 height 4
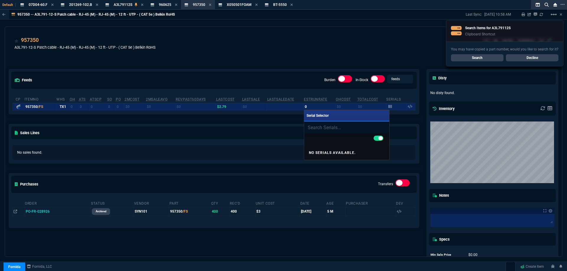
click at [363, 72] on div at bounding box center [283, 135] width 567 height 271
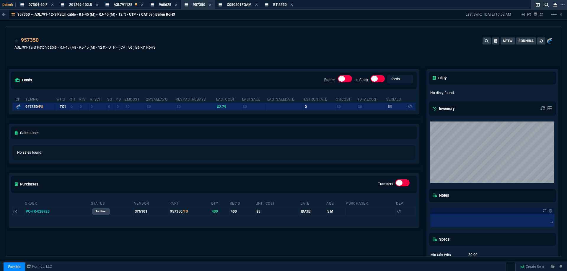
click at [297, 29] on div "957350 A3L791-12-S Patch cable - RJ-45 (M) - RJ-45 (M) - 12 ft - UTP - ( CAT 5e…" at bounding box center [283, 44] width 557 height 35
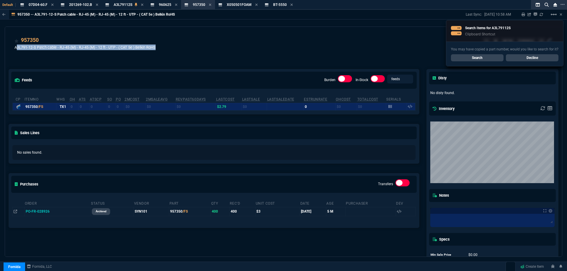
click at [297, 29] on div "957350 A3L791-12-S Patch cable - RJ-45 (M) - RJ-45 (M) - 12 ft - UTP - ( CAT 5e…" at bounding box center [283, 44] width 557 height 35
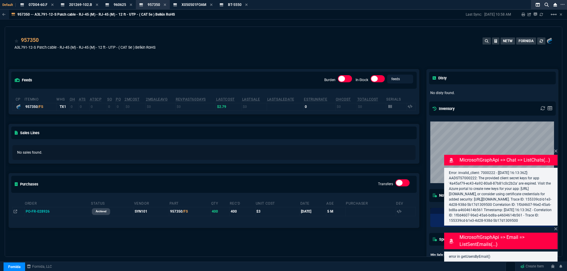
click at [235, 36] on div "957350 A3L791-12-S Patch cable - RJ-45 (M) - RJ-45 (M) - 12 ft - UTP - ( CAT 5e…" at bounding box center [283, 44] width 557 height 35
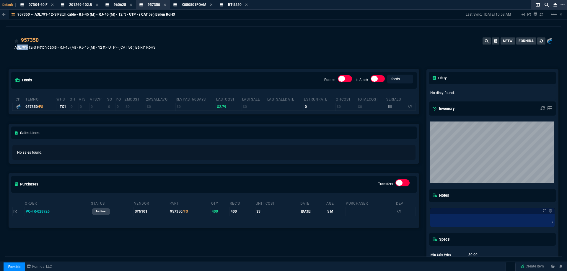
click at [379, 43] on div "957350 A3L791-12-S Patch cable - RJ-45 (M) - RJ-45 (M) - 12 ft - UTP - ( CAT 5e…" at bounding box center [283, 46] width 538 height 21
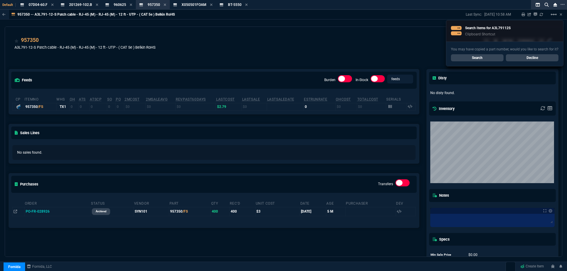
click at [379, 43] on div "957350 A3L791-12-S Patch cable - RJ-45 (M) - RJ-45 (M) - 12 ft - UTP - ( CAT 5e…" at bounding box center [283, 46] width 538 height 21
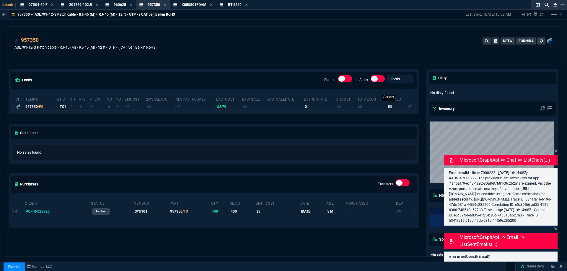
click at [388, 108] on icon at bounding box center [390, 107] width 4 height 4
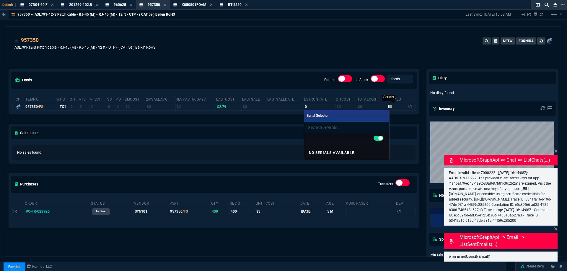
click at [387, 109] on div at bounding box center [283, 135] width 567 height 271
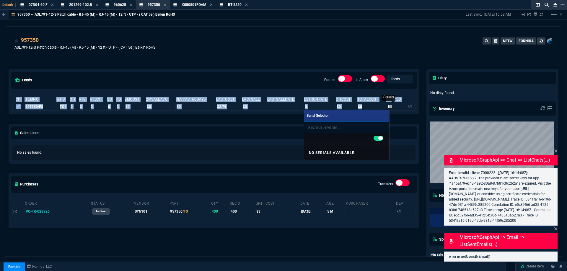
click at [388, 108] on icon at bounding box center [390, 107] width 4 height 4
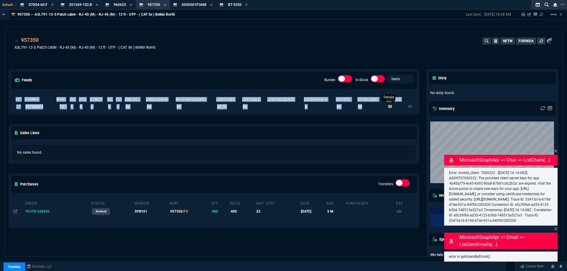
click at [388, 108] on icon at bounding box center [390, 107] width 4 height 4
click at [373, 58] on div "feeds Burden In-Stock feeds prices cp ItemNo WHS OH ATS ATSCP SO PO 2MCost 2MSa…" at bounding box center [214, 174] width 418 height 236
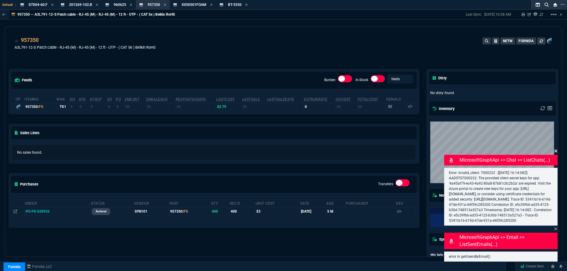
click at [555, 150] on icon at bounding box center [555, 151] width 3 height 3
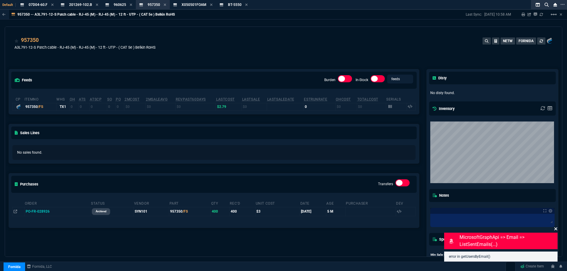
click at [555, 229] on icon at bounding box center [556, 229] width 4 height 5
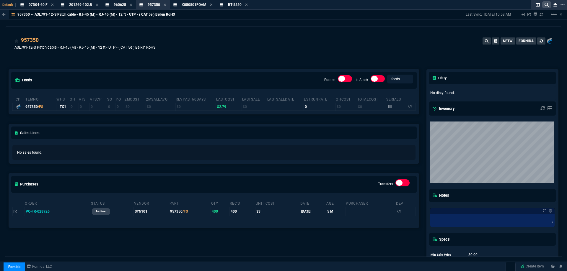
click at [544, 8] on nx-icon at bounding box center [546, 4] width 9 height 7
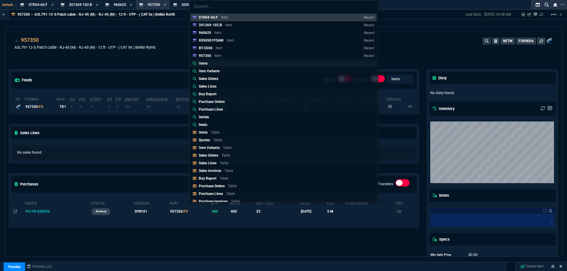
click at [204, 63] on p "Items" at bounding box center [203, 63] width 9 height 5
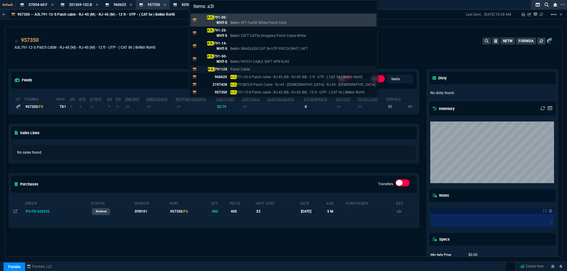
type input "Items: a3l"
click at [220, 69] on p "A3L 79112S" at bounding box center [213, 69] width 28 height 5
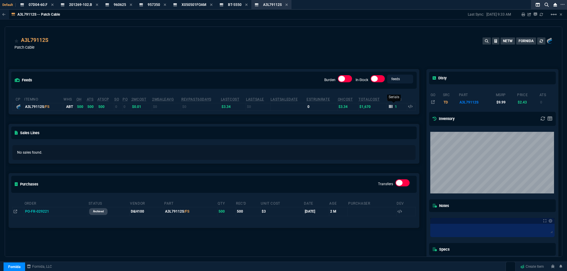
click at [390, 109] on div "1" at bounding box center [393, 106] width 8 height 5
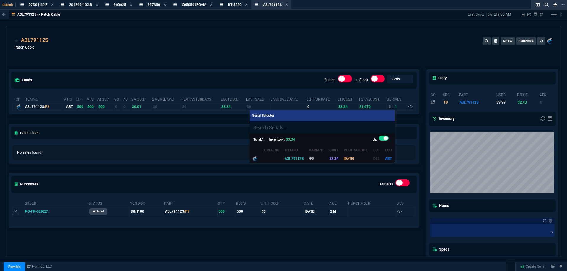
click at [392, 41] on div at bounding box center [283, 135] width 567 height 271
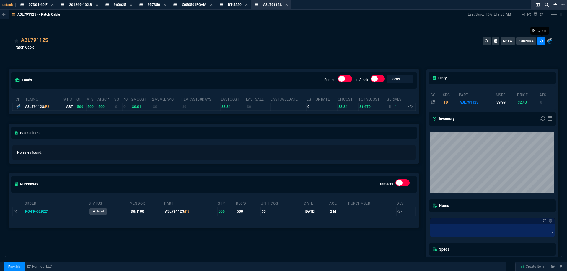
click at [537, 43] on button at bounding box center [541, 41] width 8 height 7
click at [16, 213] on icon at bounding box center [16, 212] width 4 height 4
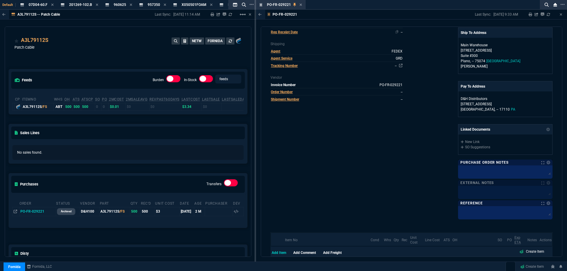
scroll to position [87, 0]
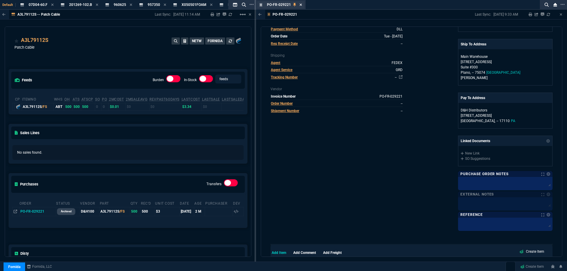
click at [302, 5] on icon at bounding box center [300, 5] width 3 height 4
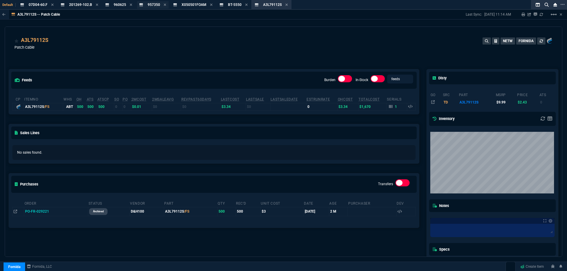
click at [154, 7] on div "957350 Item" at bounding box center [154, 4] width 12 height 5
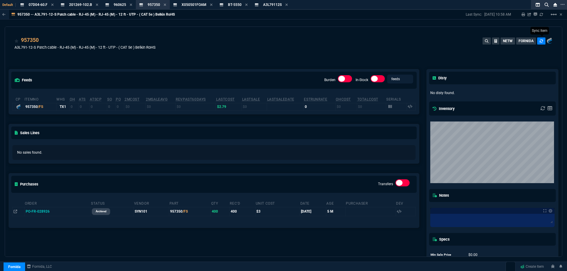
click at [540, 43] on icon at bounding box center [542, 41] width 4 height 4
click at [540, 42] on icon at bounding box center [541, 40] width 3 height 3
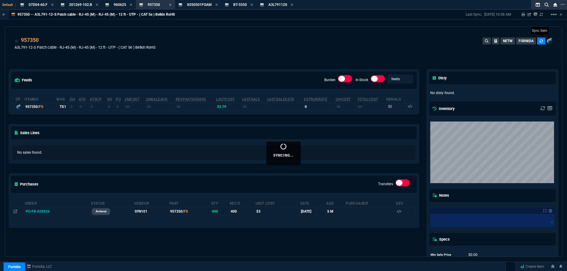
click at [540, 42] on icon at bounding box center [541, 40] width 3 height 3
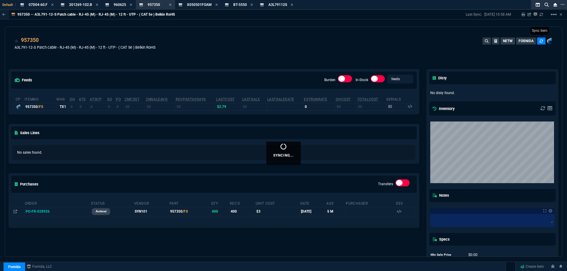
click at [540, 42] on icon at bounding box center [541, 40] width 3 height 3
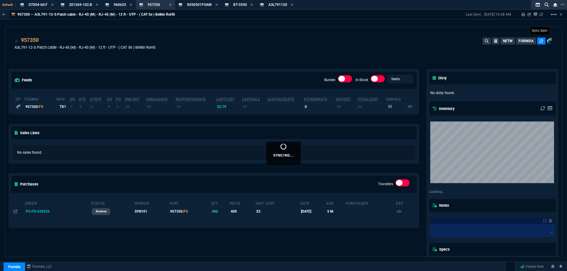
click at [540, 42] on icon at bounding box center [541, 40] width 3 height 3
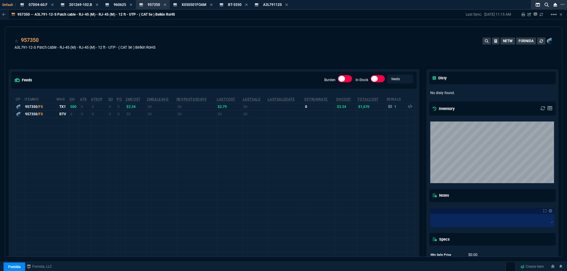
click at [386, 108] on td "1" at bounding box center [396, 106] width 21 height 7
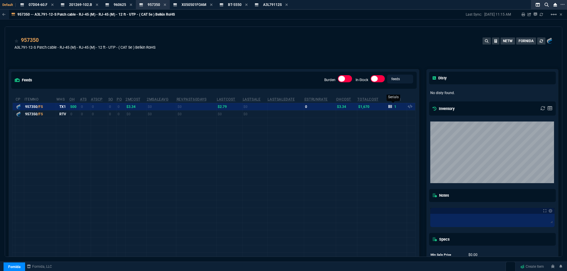
click at [388, 108] on icon at bounding box center [390, 107] width 4 height 4
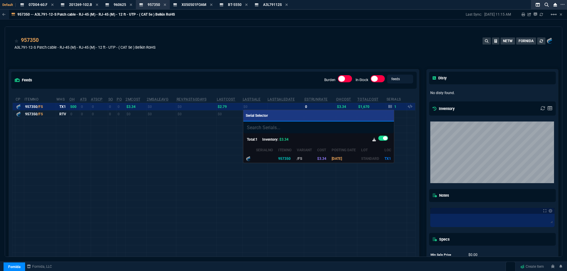
click at [360, 51] on div at bounding box center [283, 135] width 567 height 271
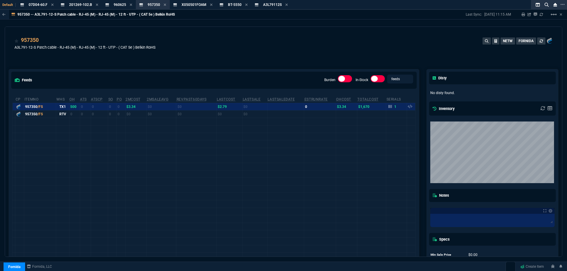
click at [234, 9] on div "Default 07D04-60.F Item 201269-102.B Item 960625 Item 957350 Item X050501FOAM I…" at bounding box center [271, 5] width 543 height 10
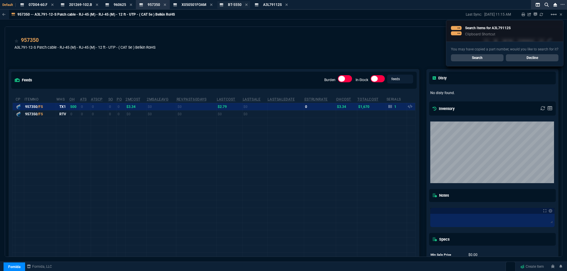
click at [235, 7] on div "BT-5550 Item" at bounding box center [235, 4] width 14 height 5
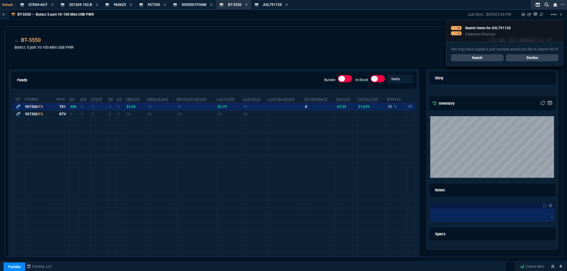
click at [524, 59] on link "Decline" at bounding box center [532, 57] width 53 height 7
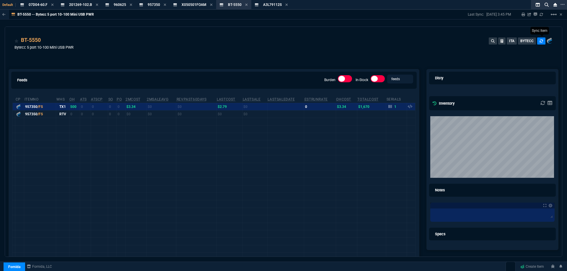
click at [537, 43] on button at bounding box center [541, 41] width 8 height 7
click at [231, 8] on div "BT-5550 Loading..." at bounding box center [235, 4] width 37 height 7
click at [231, 7] on div "BT-5550 Loading..." at bounding box center [235, 4] width 37 height 7
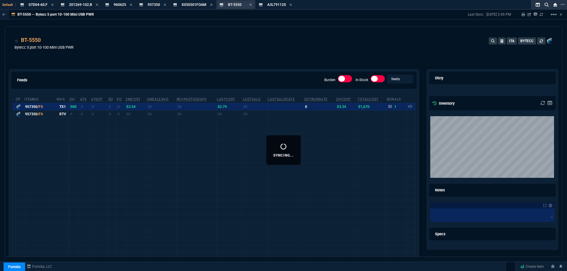
click at [231, 7] on div "BT-5550 Loading..." at bounding box center [235, 4] width 37 height 7
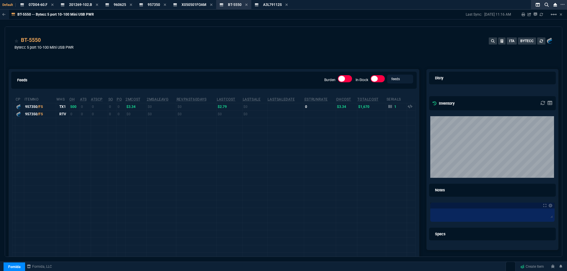
click at [255, 49] on div "BT-5550 Bytecc 5 port 10-100 Mini USB PWR ITA BYTECC" at bounding box center [283, 46] width 538 height 21
click at [540, 42] on button at bounding box center [541, 41] width 8 height 7
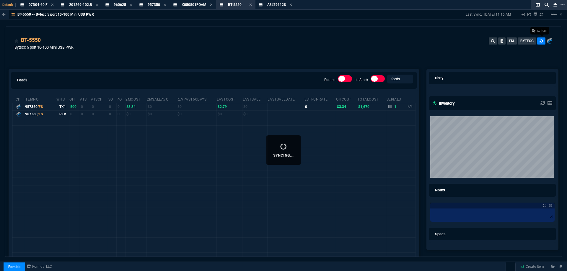
click at [540, 42] on button at bounding box center [541, 41] width 8 height 7
click at [265, 3] on span "A3L79112S" at bounding box center [272, 5] width 19 height 4
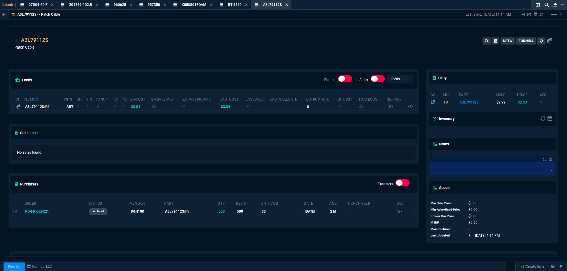
click at [286, 4] on icon at bounding box center [287, 5] width 2 height 2
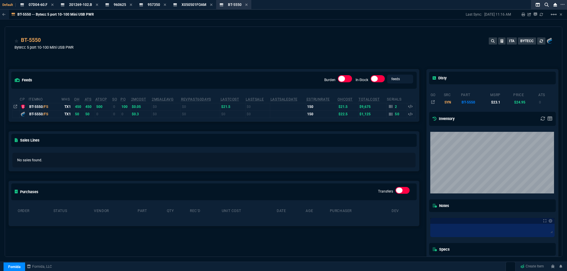
click at [275, 56] on div "BT-5550 Bytecc 5 port 10-100 Mini USB PWR ITA BYTECC" at bounding box center [283, 46] width 538 height 21
click at [273, 55] on div "BT-5550 Bytecc 5 port 10-100 Mini USB PWR ITA BYTECC" at bounding box center [283, 46] width 538 height 21
click at [273, 54] on div "BT-5550 Bytecc 5 port 10-100 Mini USB PWR ITA BYTECC" at bounding box center [283, 46] width 538 height 21
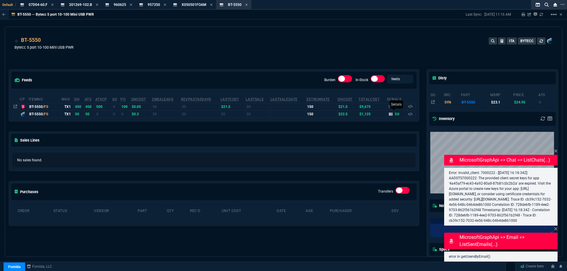
click at [389, 117] on div "50" at bounding box center [394, 114] width 11 height 5
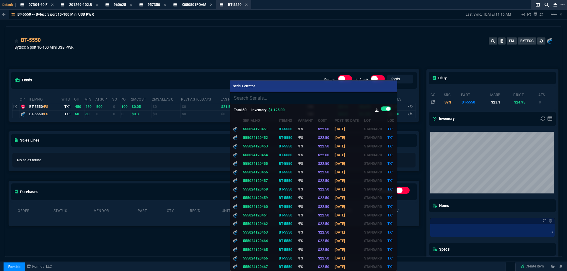
click at [277, 37] on div at bounding box center [283, 135] width 567 height 271
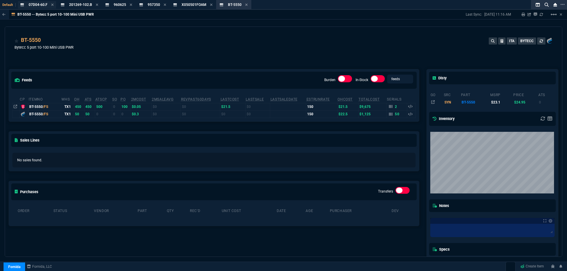
click at [41, 4] on span "07D04-60.F" at bounding box center [38, 5] width 19 height 4
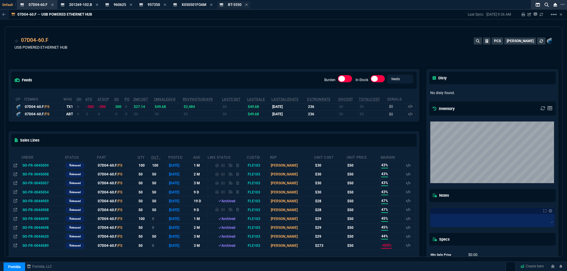
click at [228, 7] on div "BT-5550 Item" at bounding box center [235, 4] width 14 height 5
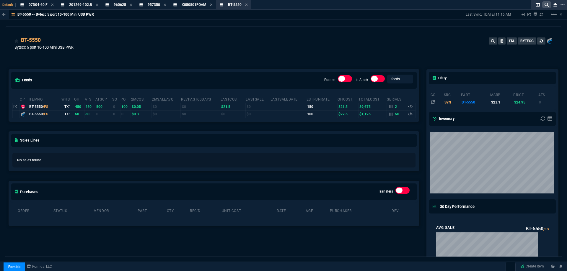
click at [547, 3] on icon at bounding box center [547, 5] width 4 height 4
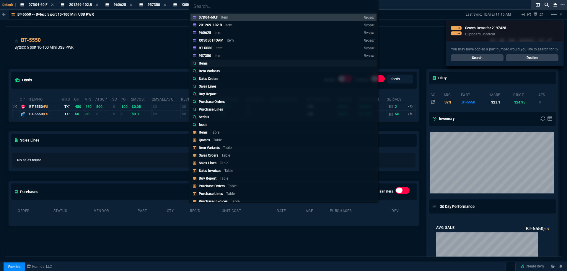
click at [210, 66] on link "Items" at bounding box center [283, 64] width 186 height 8
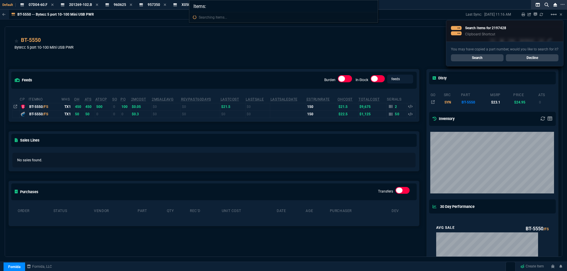
paste input "2197428"
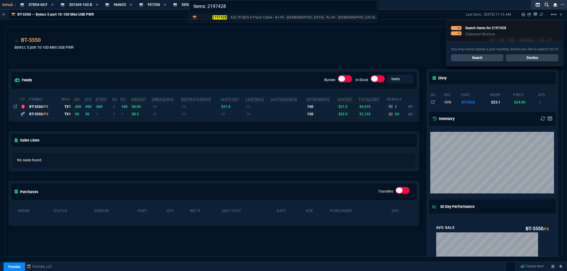
type input "Items: 2197428"
click at [221, 19] on mark "2197428" at bounding box center [219, 17] width 15 height 4
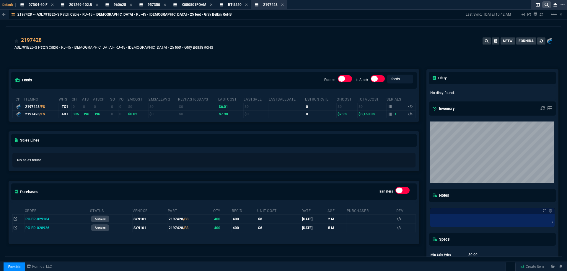
click at [546, 6] on icon at bounding box center [547, 5] width 4 height 4
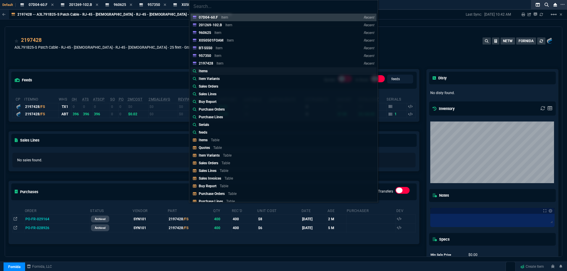
click at [204, 70] on p "Items" at bounding box center [203, 71] width 9 height 5
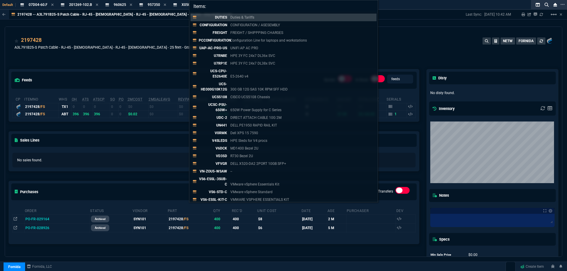
paste input "14257-028.B"
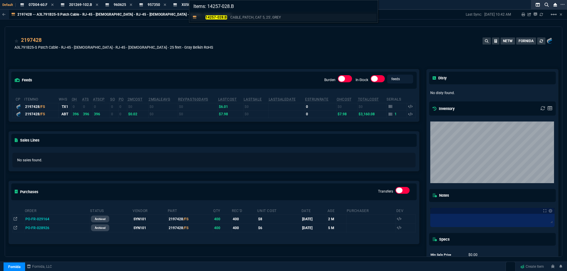
type input "Items: 14257-028.B"
click at [216, 19] on mark "14257-028.B" at bounding box center [217, 17] width 22 height 4
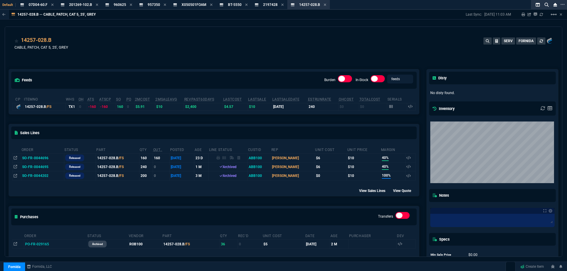
click at [186, 32] on div "14257-028.B CABLE, PATCH, CAT 5, 25', GREY SERV FORNIDA" at bounding box center [283, 44] width 557 height 35
click at [53, 5] on icon at bounding box center [52, 5] width 3 height 4
click at [56, 4] on icon at bounding box center [57, 5] width 2 height 2
click at [46, 5] on icon at bounding box center [46, 5] width 3 height 4
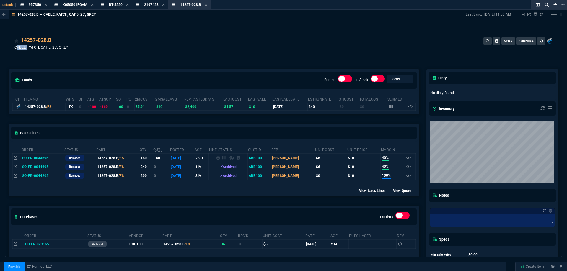
click at [46, 5] on icon at bounding box center [46, 5] width 3 height 4
click at [57, 5] on icon at bounding box center [58, 5] width 2 height 2
click at [47, 5] on icon at bounding box center [47, 5] width 2 height 2
click at [48, 5] on icon at bounding box center [48, 5] width 2 height 2
click at [56, 5] on icon at bounding box center [54, 5] width 3 height 4
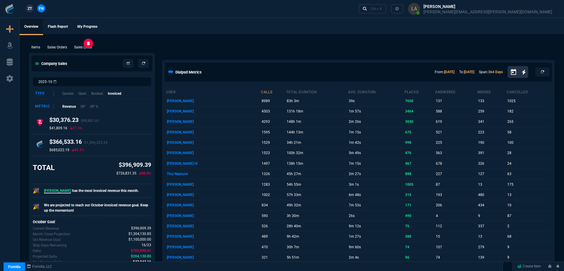
click at [74, 45] on div "Sales Lines" at bounding box center [83, 47] width 22 height 5
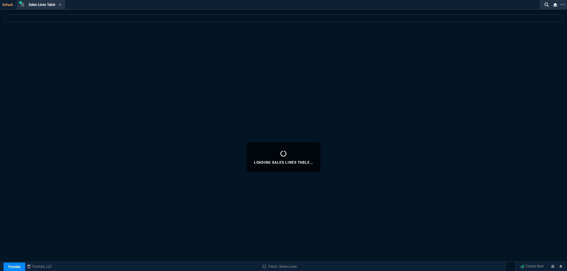
select select
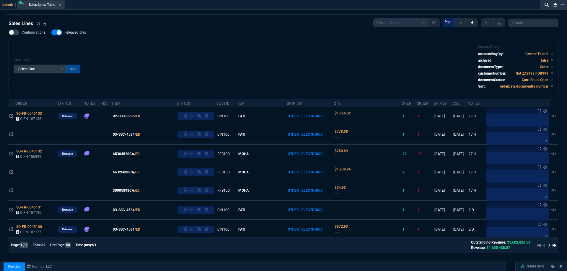
click at [63, 4] on div "Sales Lines Table Sales Line" at bounding box center [41, 4] width 46 height 7
click at [61, 5] on icon at bounding box center [60, 5] width 3 height 4
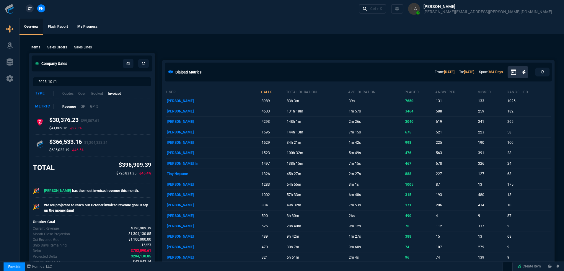
click at [29, 10] on span "ZT" at bounding box center [30, 8] width 4 height 5
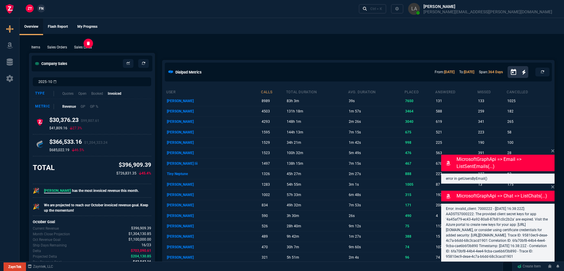
click at [79, 48] on p "Sales Lines" at bounding box center [83, 47] width 18 height 5
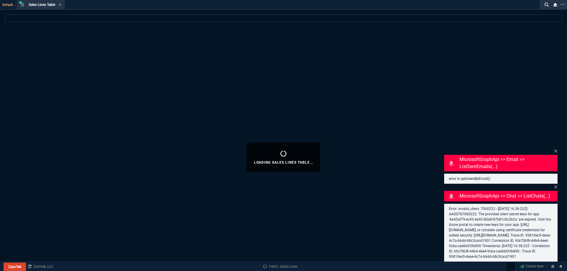
select select
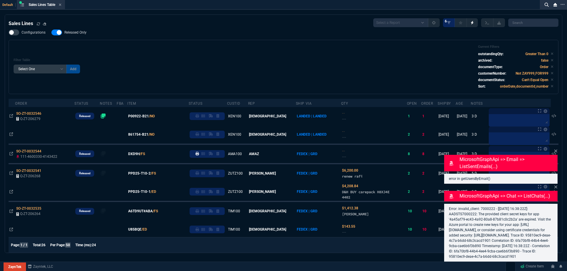
click at [71, 32] on span "Released Only" at bounding box center [75, 32] width 22 height 5
click at [51, 32] on input "Released Only" at bounding box center [51, 32] width 0 height 0
checkbox input "false"
click at [172, 51] on div "Filter Table Select One Add Filter () Age () ATS () Cond (itemVariantCode) Cust…" at bounding box center [284, 67] width 540 height 44
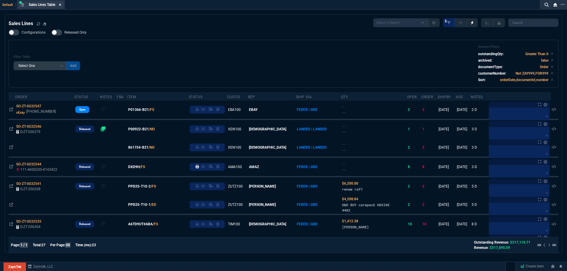
click at [61, 5] on icon at bounding box center [60, 5] width 2 height 2
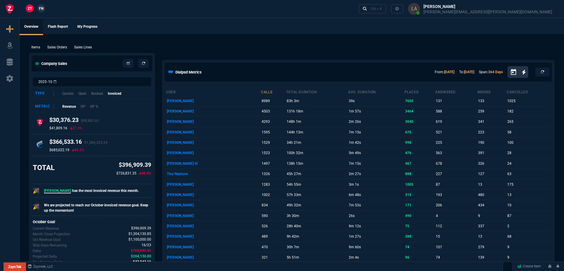
drag, startPoint x: 89, startPoint y: 48, endPoint x: 562, endPoint y: 1, distance: 475.7
click at [89, 48] on p "Sales Lines" at bounding box center [83, 47] width 18 height 5
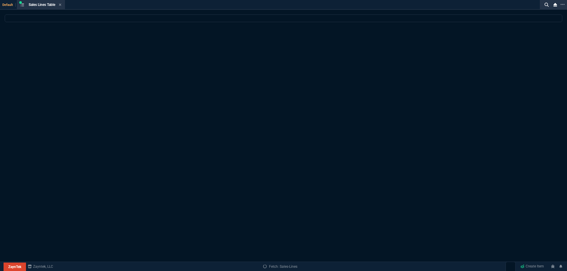
select select
